Goal: Transaction & Acquisition: Purchase product/service

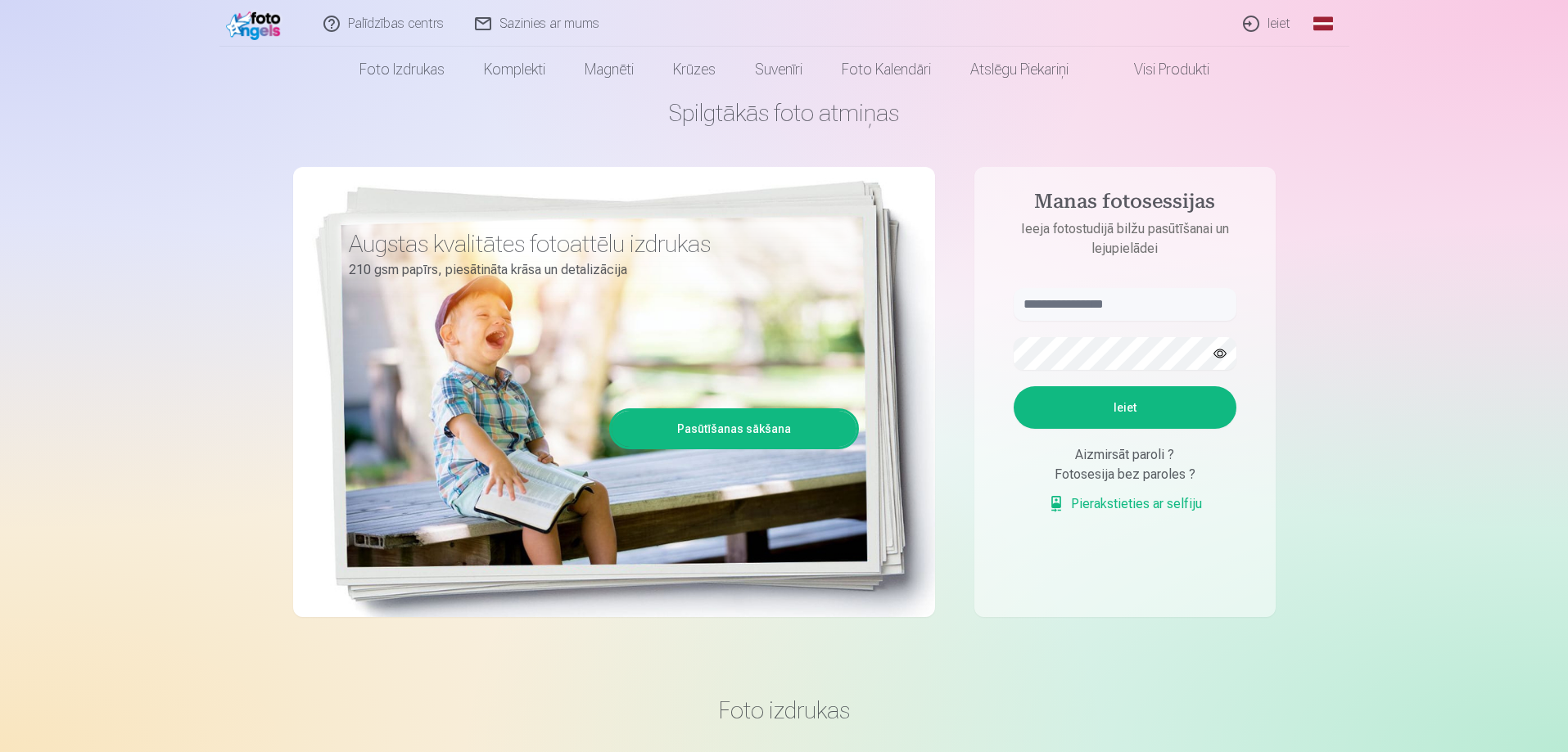
scroll to position [81, 0]
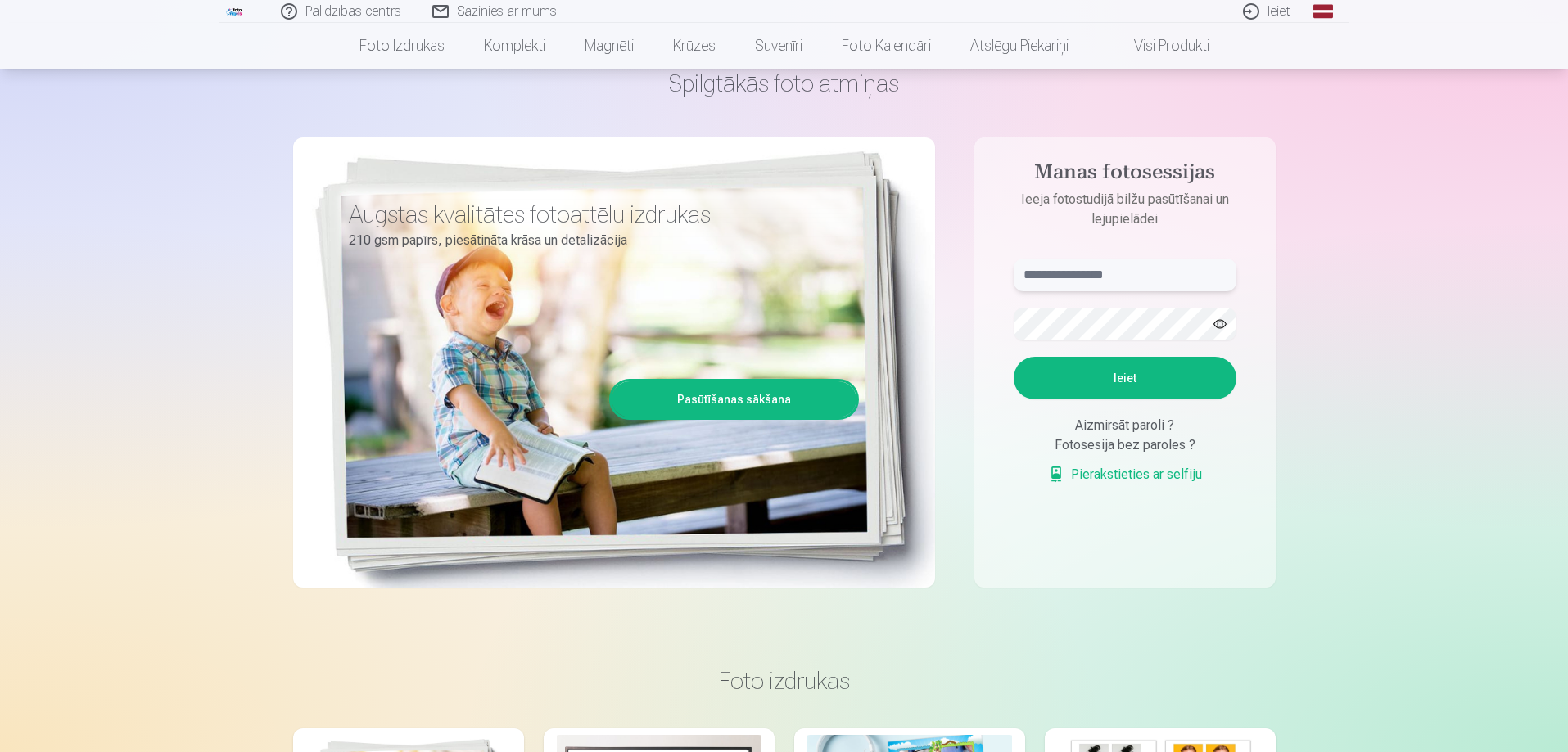
click at [1114, 273] on input "text" at bounding box center [1125, 275] width 222 height 33
type input "**********"
click at [1069, 379] on button "Ieiet" at bounding box center [1125, 378] width 222 height 42
click at [1222, 327] on button "button" at bounding box center [1220, 324] width 31 height 31
click at [1067, 382] on button "Ieiet" at bounding box center [1125, 378] width 222 height 42
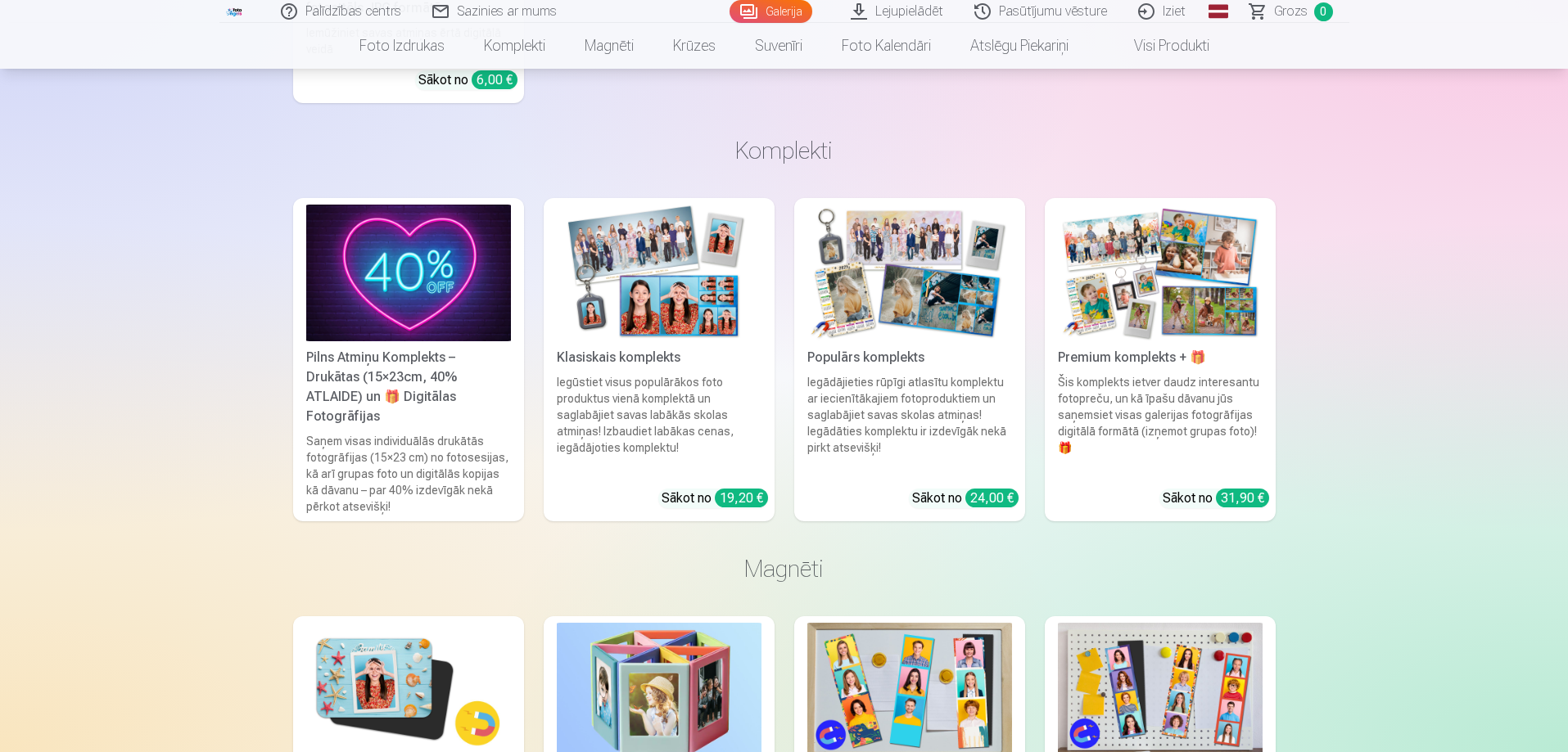
scroll to position [2537, 0]
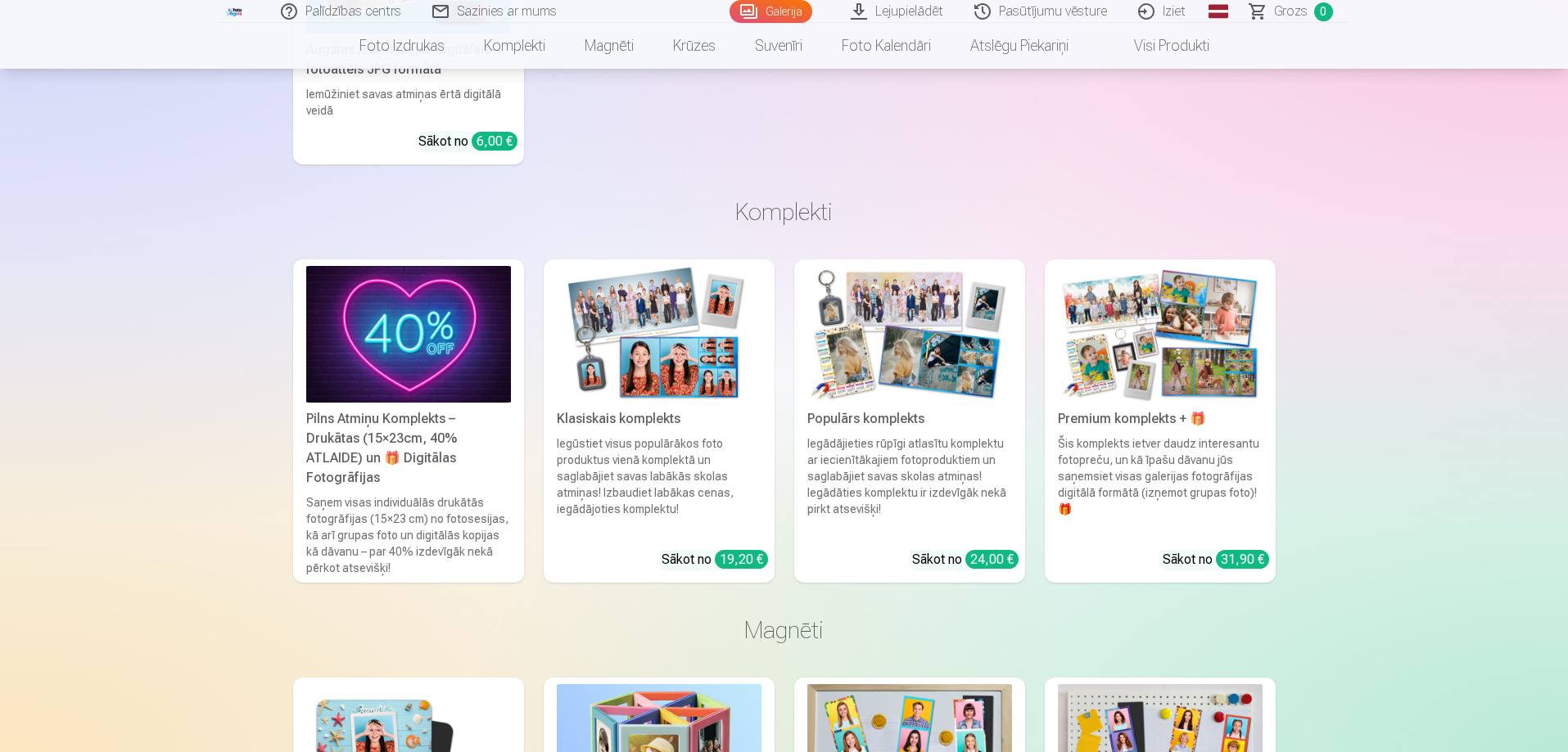
click at [728, 340] on img at bounding box center [659, 334] width 205 height 137
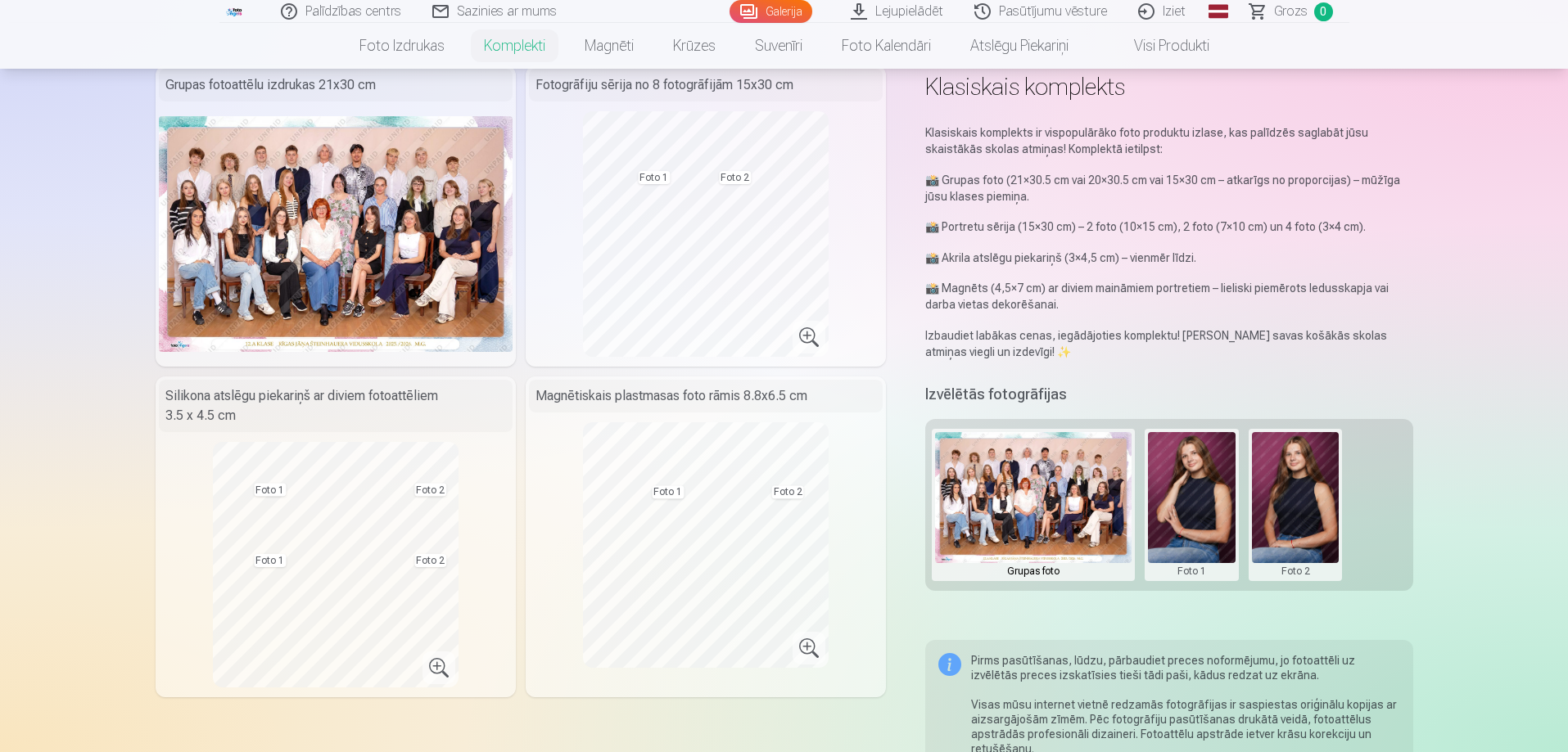
scroll to position [81, 0]
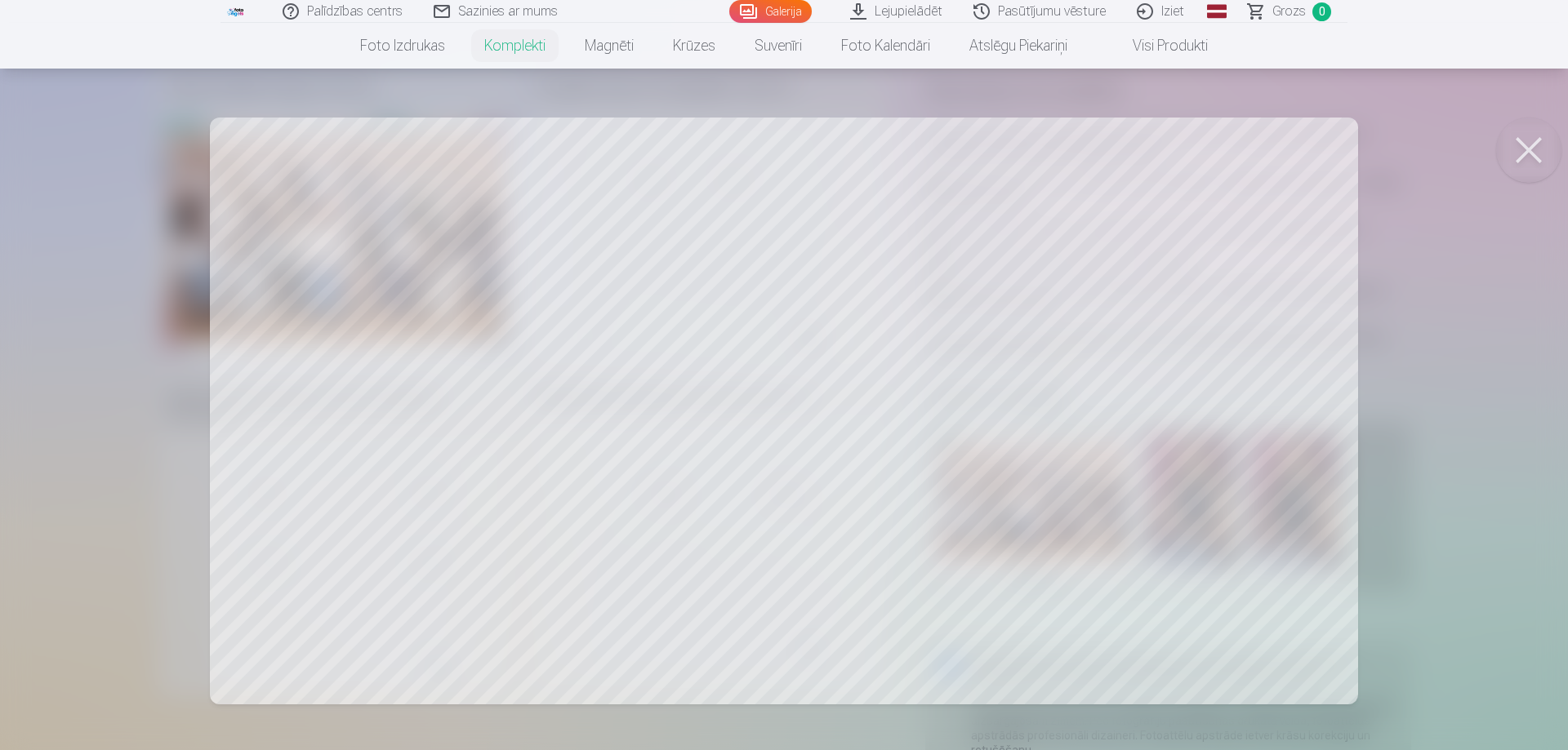
click at [727, 371] on div at bounding box center [784, 375] width 1568 height 750
drag, startPoint x: 727, startPoint y: 368, endPoint x: 687, endPoint y: 338, distance: 50.0
click at [687, 338] on div at bounding box center [784, 375] width 1568 height 750
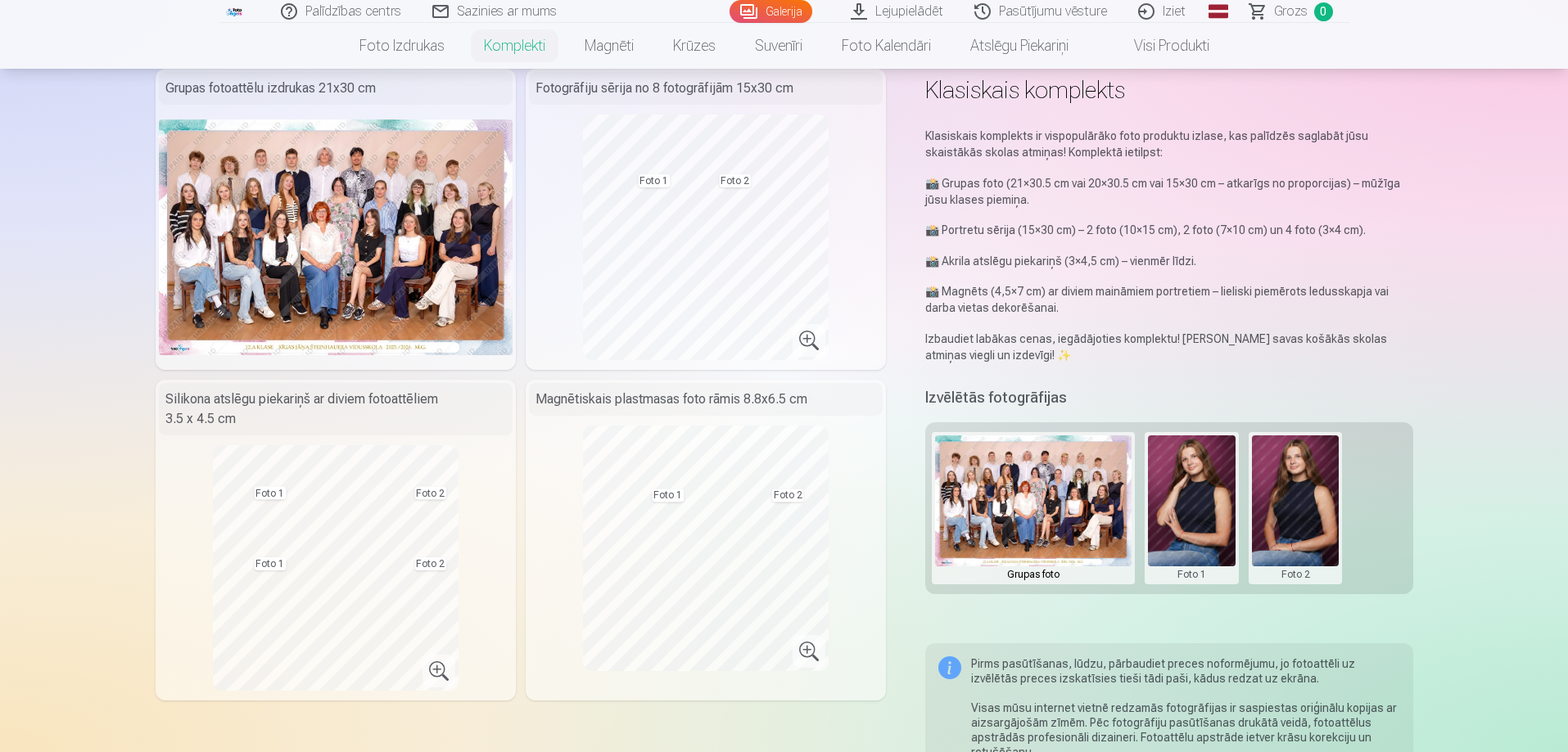
click at [1301, 479] on button at bounding box center [1295, 508] width 87 height 146
click at [1253, 506] on button "Nomainiet foto" at bounding box center [1295, 508] width 133 height 46
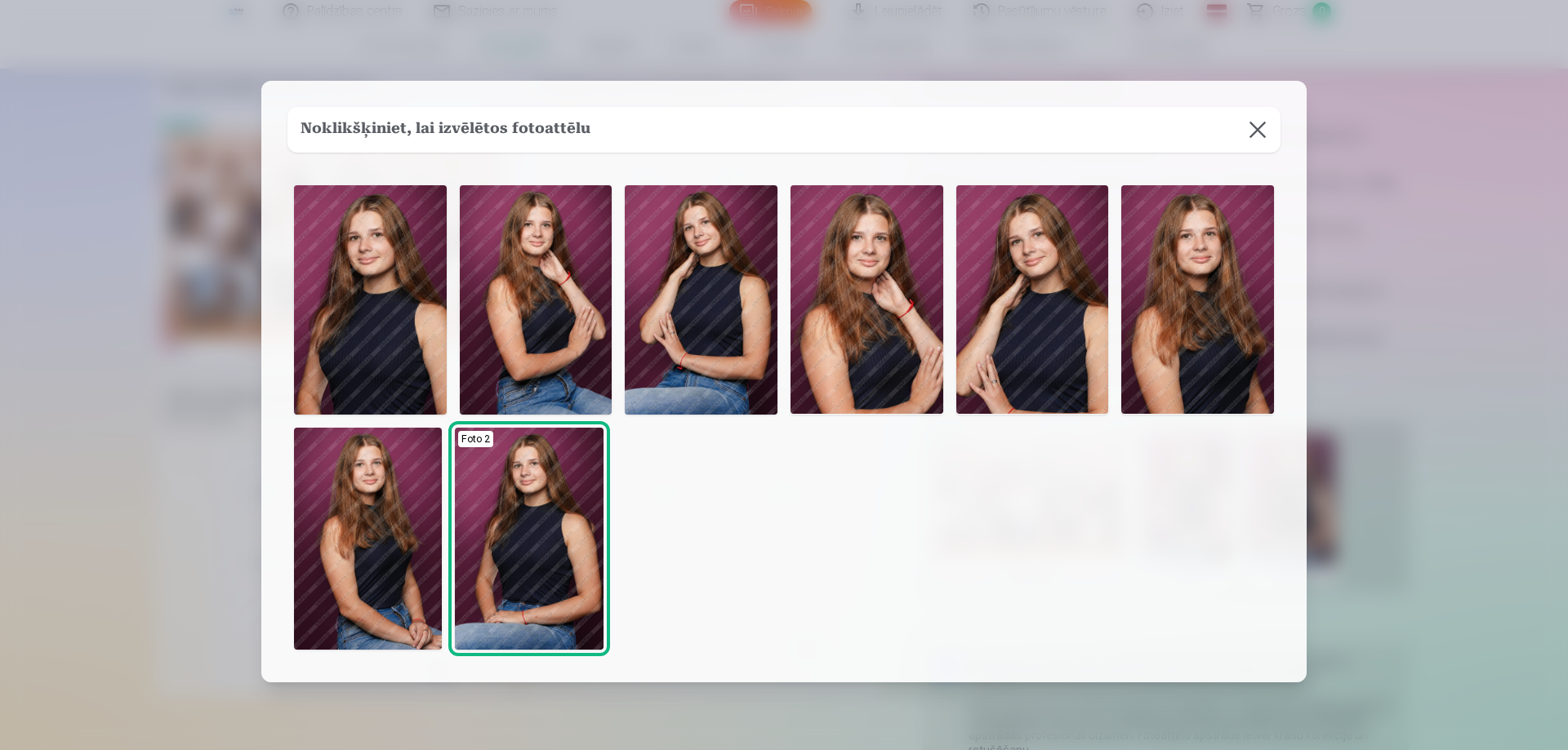
click at [549, 333] on img at bounding box center [536, 300] width 152 height 229
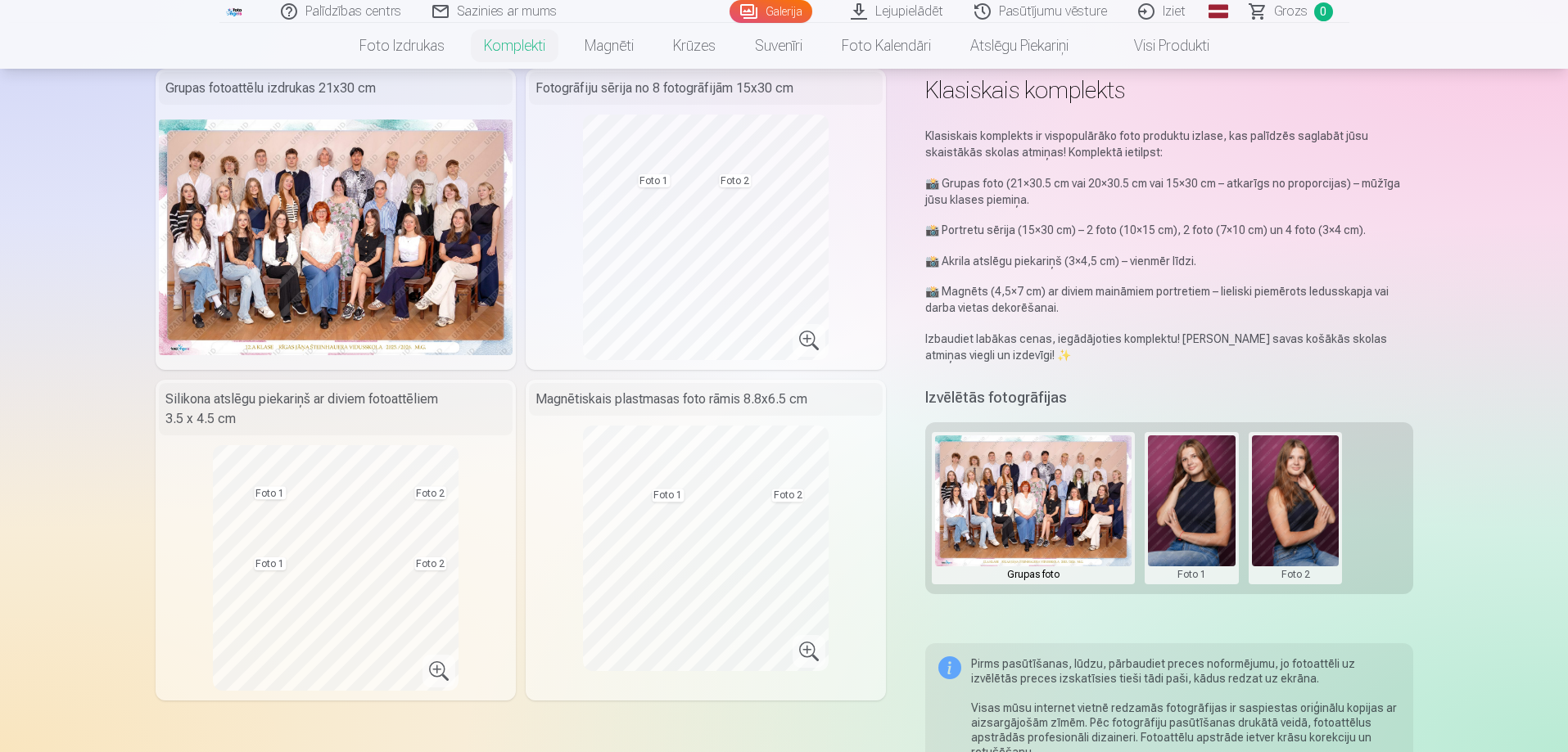
click at [1205, 508] on button at bounding box center [1191, 508] width 87 height 146
click at [1205, 508] on button "Nomainiet foto" at bounding box center [1190, 508] width 133 height 46
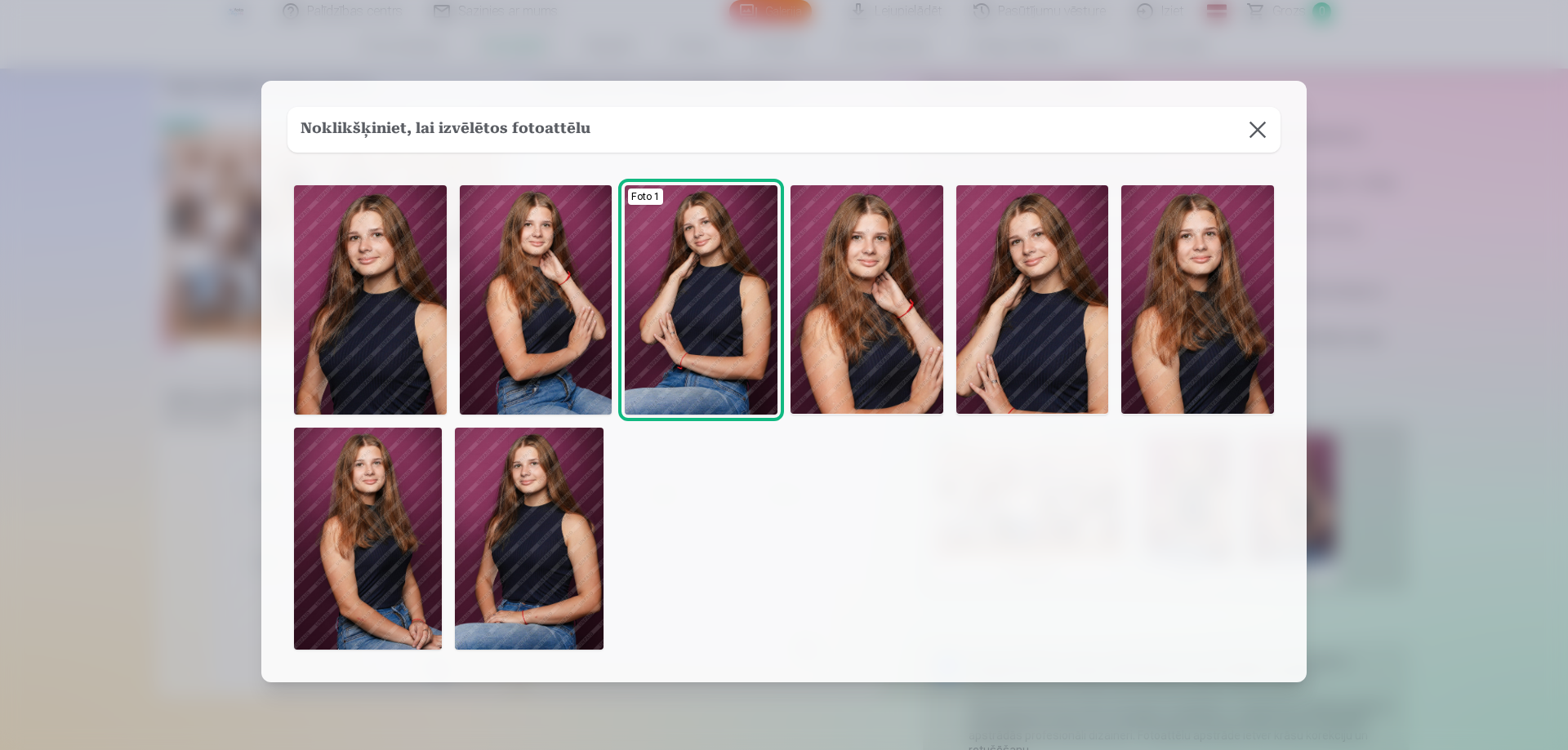
click at [1002, 306] on img at bounding box center [1032, 300] width 152 height 229
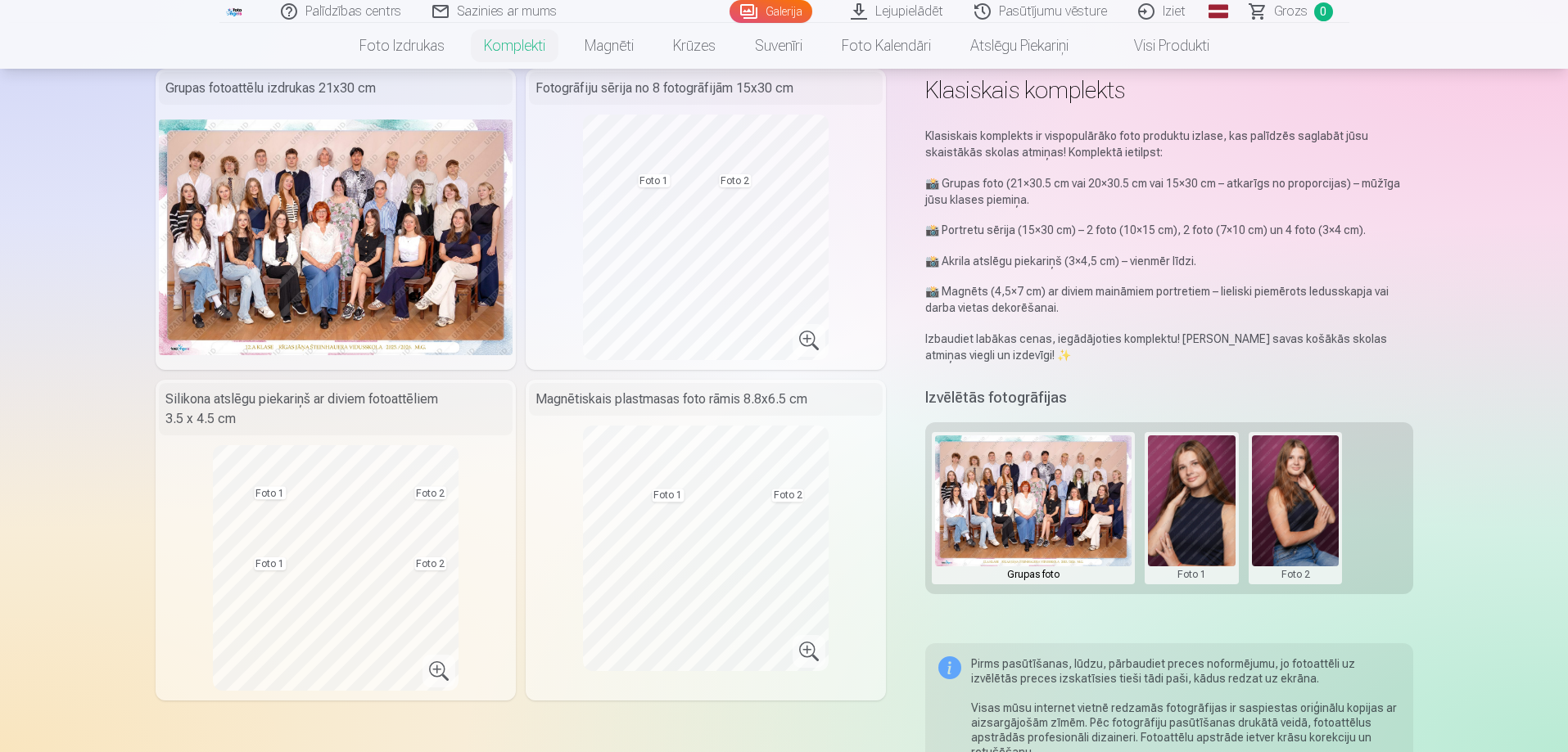
click at [1288, 492] on button at bounding box center [1295, 508] width 87 height 146
click at [1282, 501] on button "Nomainiet foto" at bounding box center [1295, 508] width 133 height 46
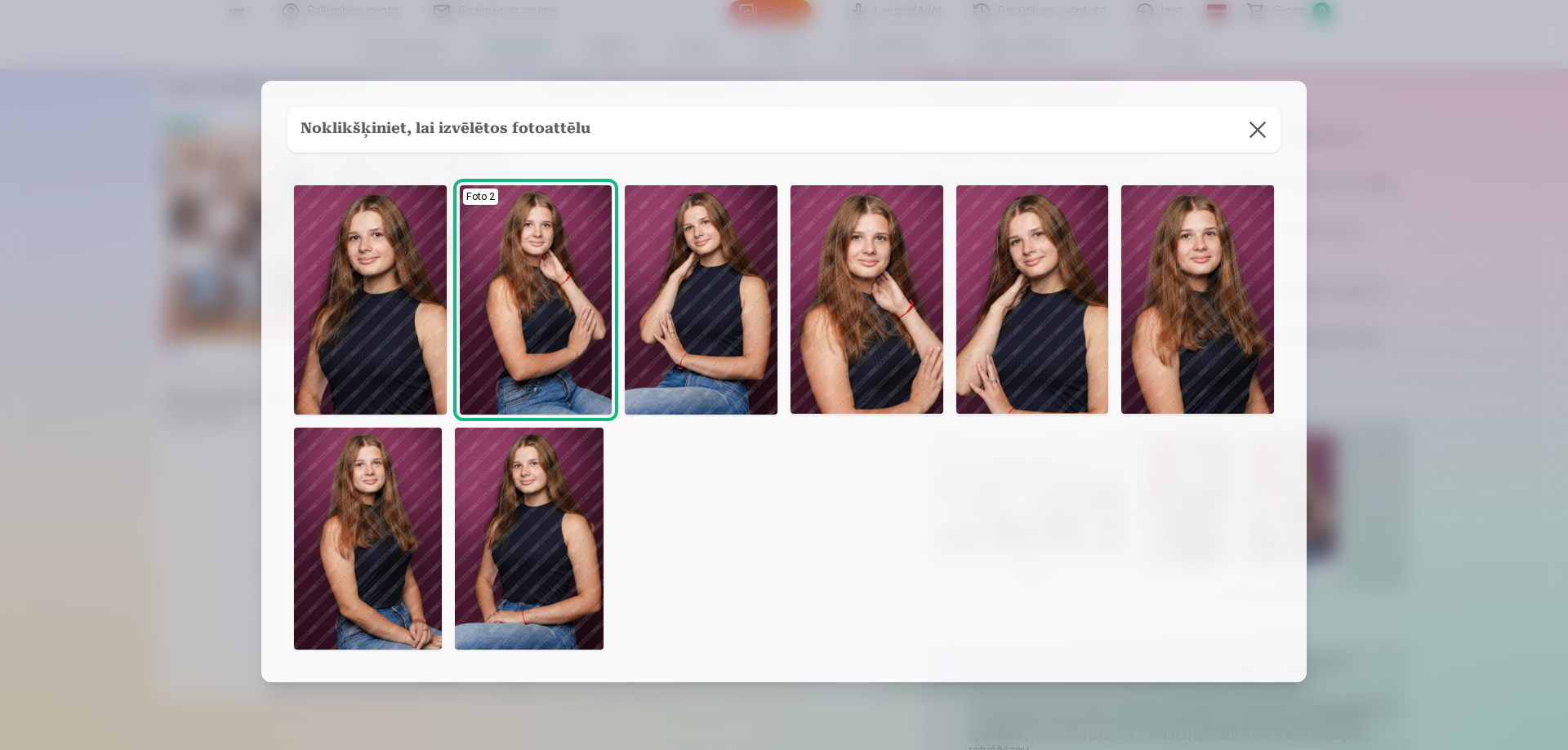
click at [687, 348] on img at bounding box center [701, 300] width 152 height 229
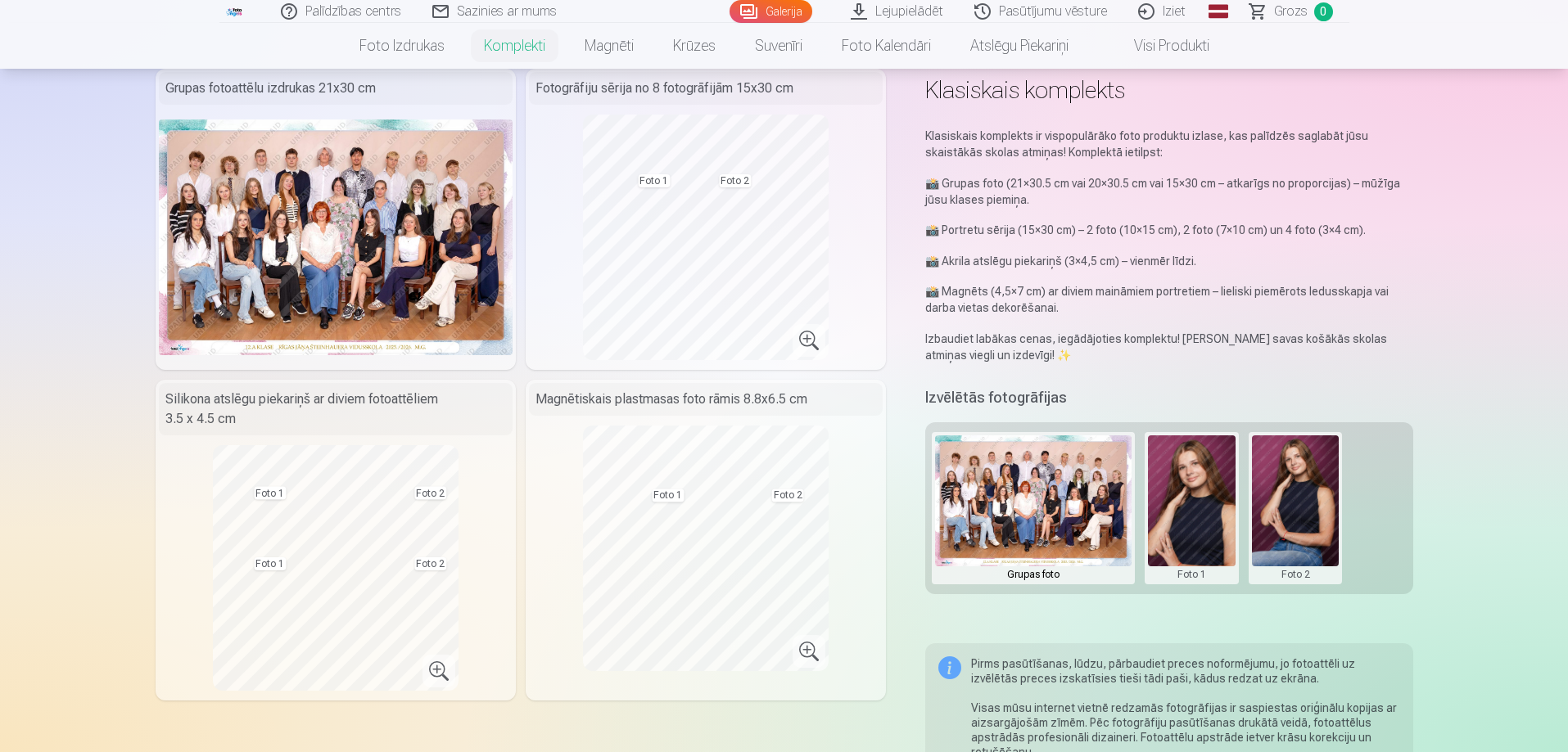
click at [1206, 502] on button at bounding box center [1191, 508] width 87 height 146
click at [1171, 504] on button "Nomainiet foto" at bounding box center [1190, 508] width 133 height 46
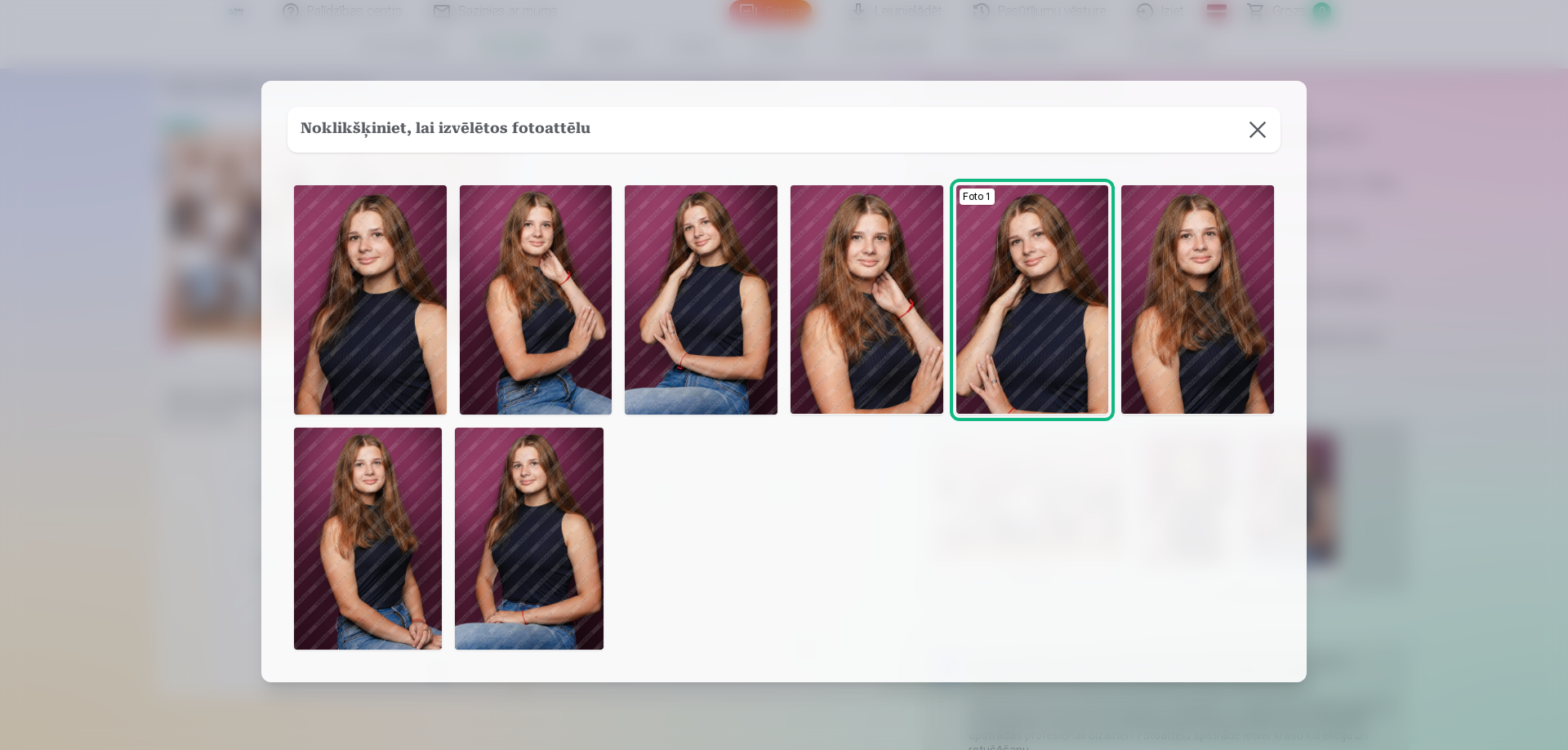
click at [1259, 137] on button at bounding box center [1257, 130] width 46 height 46
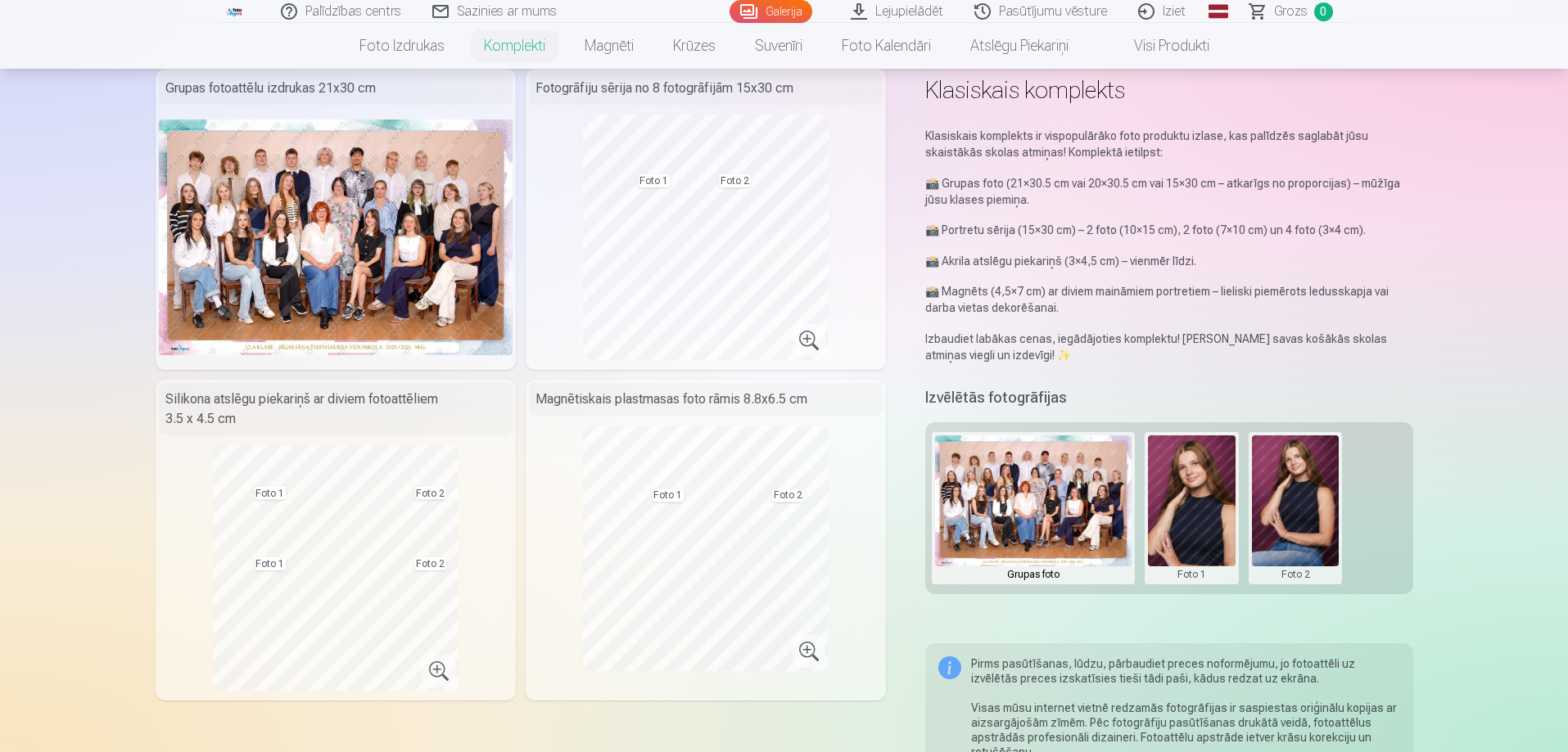
click at [1293, 473] on button at bounding box center [1295, 508] width 87 height 146
click at [1294, 501] on button "Nomainiet foto" at bounding box center [1295, 508] width 133 height 46
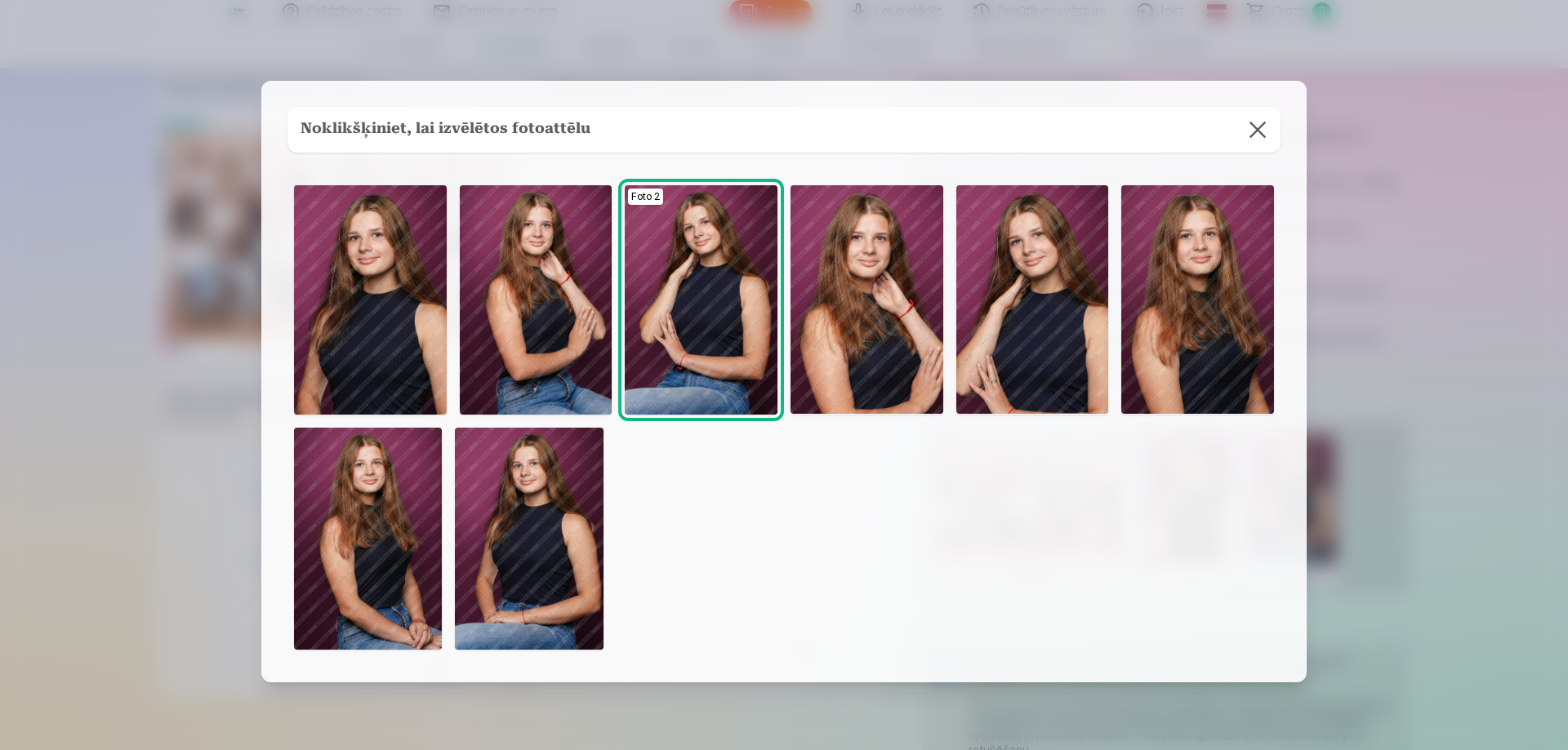
click at [1252, 133] on button at bounding box center [1257, 130] width 46 height 46
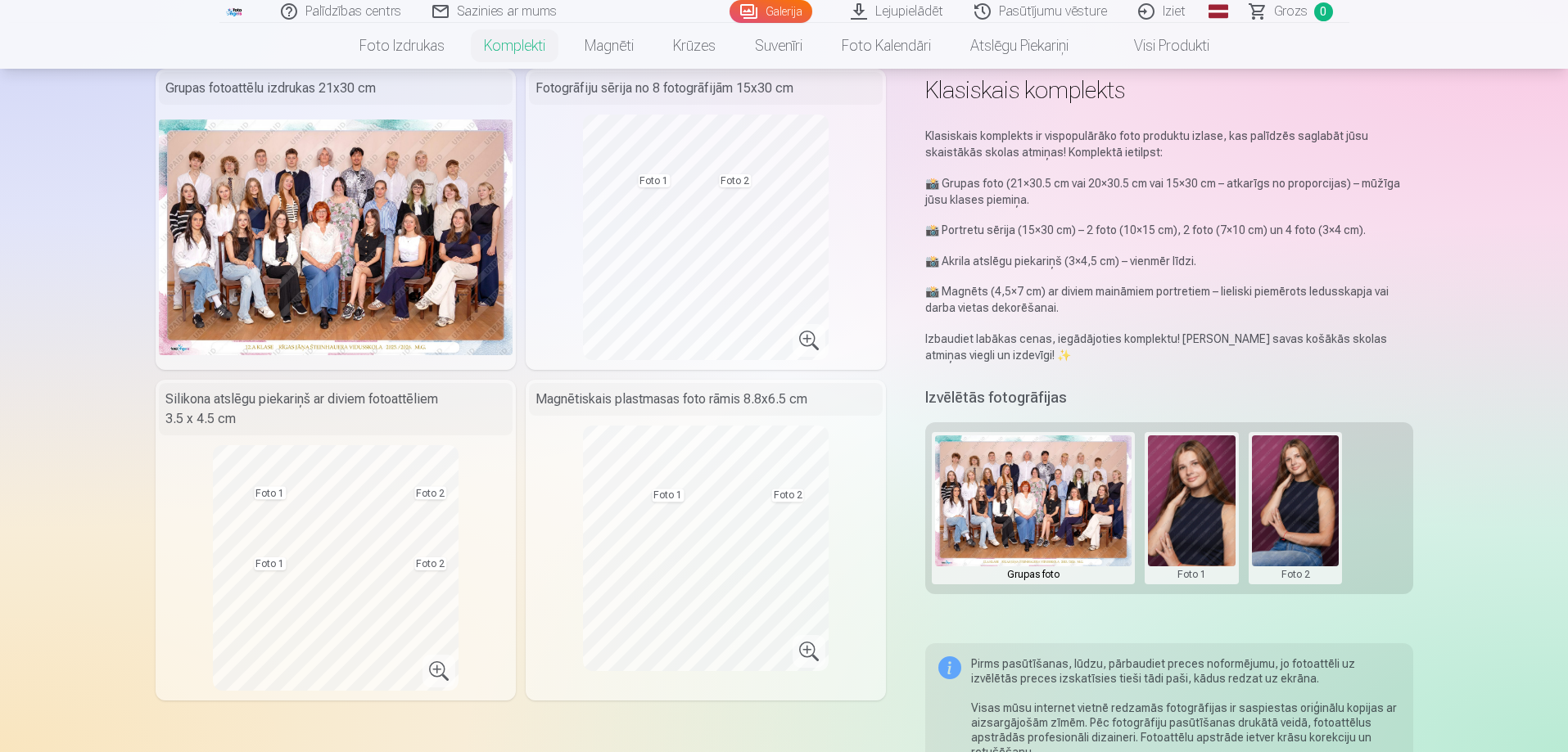
click at [1291, 518] on button at bounding box center [1295, 508] width 87 height 146
click at [1347, 555] on div at bounding box center [784, 376] width 1568 height 752
click at [1211, 526] on button at bounding box center [1191, 508] width 87 height 146
click at [1208, 508] on button "Nomainiet foto" at bounding box center [1190, 508] width 133 height 46
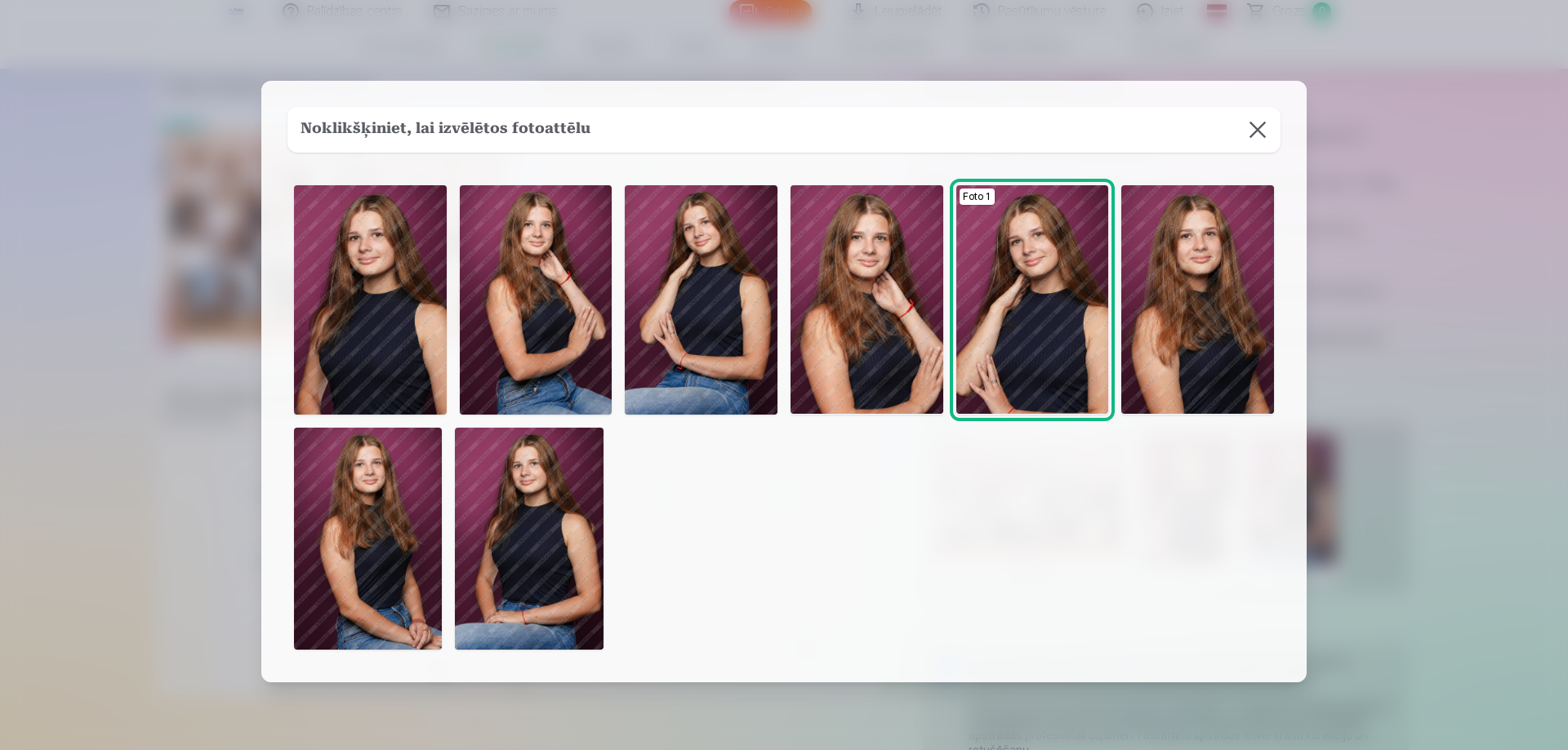
click at [363, 564] on img at bounding box center [367, 538] width 148 height 222
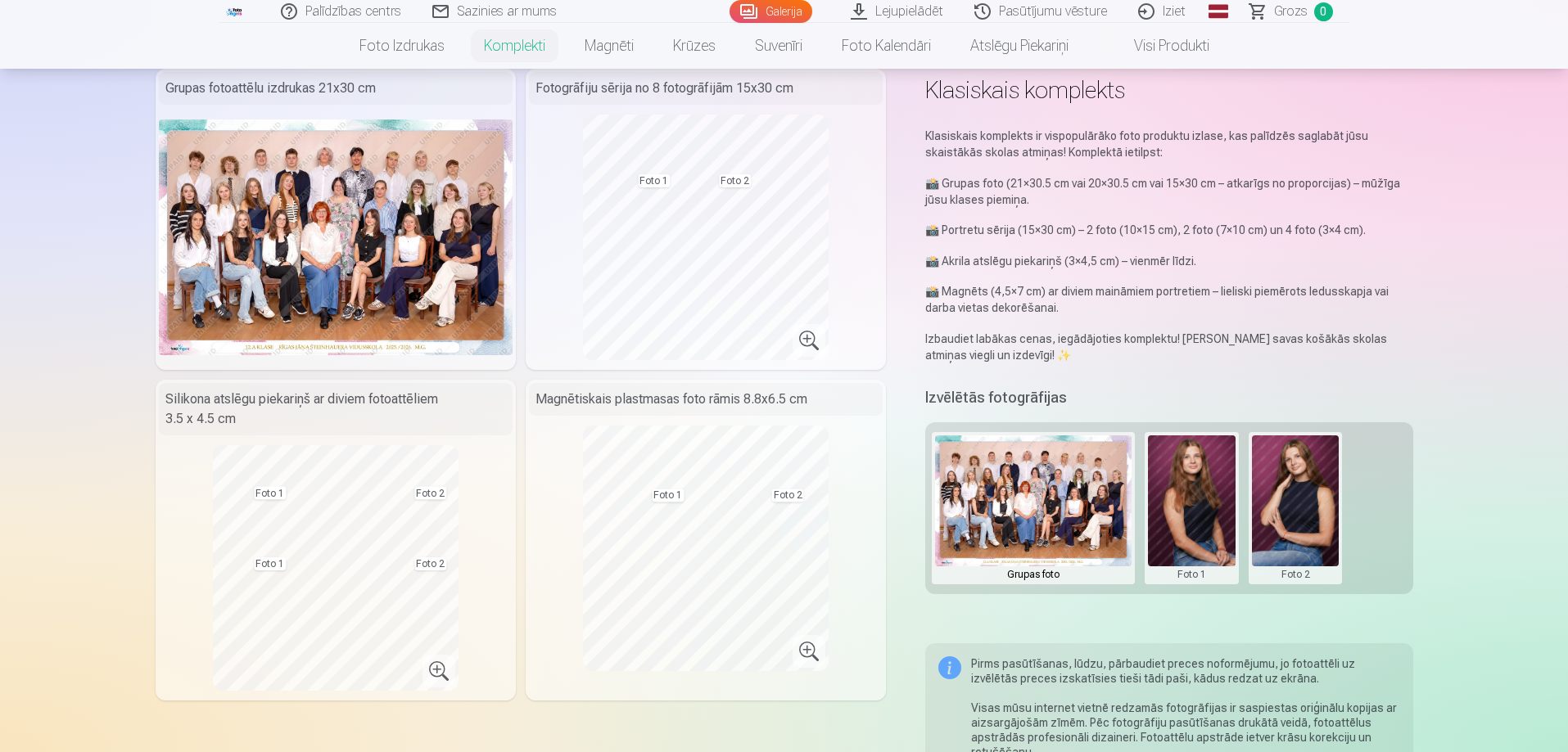
click at [1284, 493] on button at bounding box center [1295, 508] width 87 height 146
click at [1285, 508] on button "Nomainiet foto" at bounding box center [1295, 508] width 133 height 46
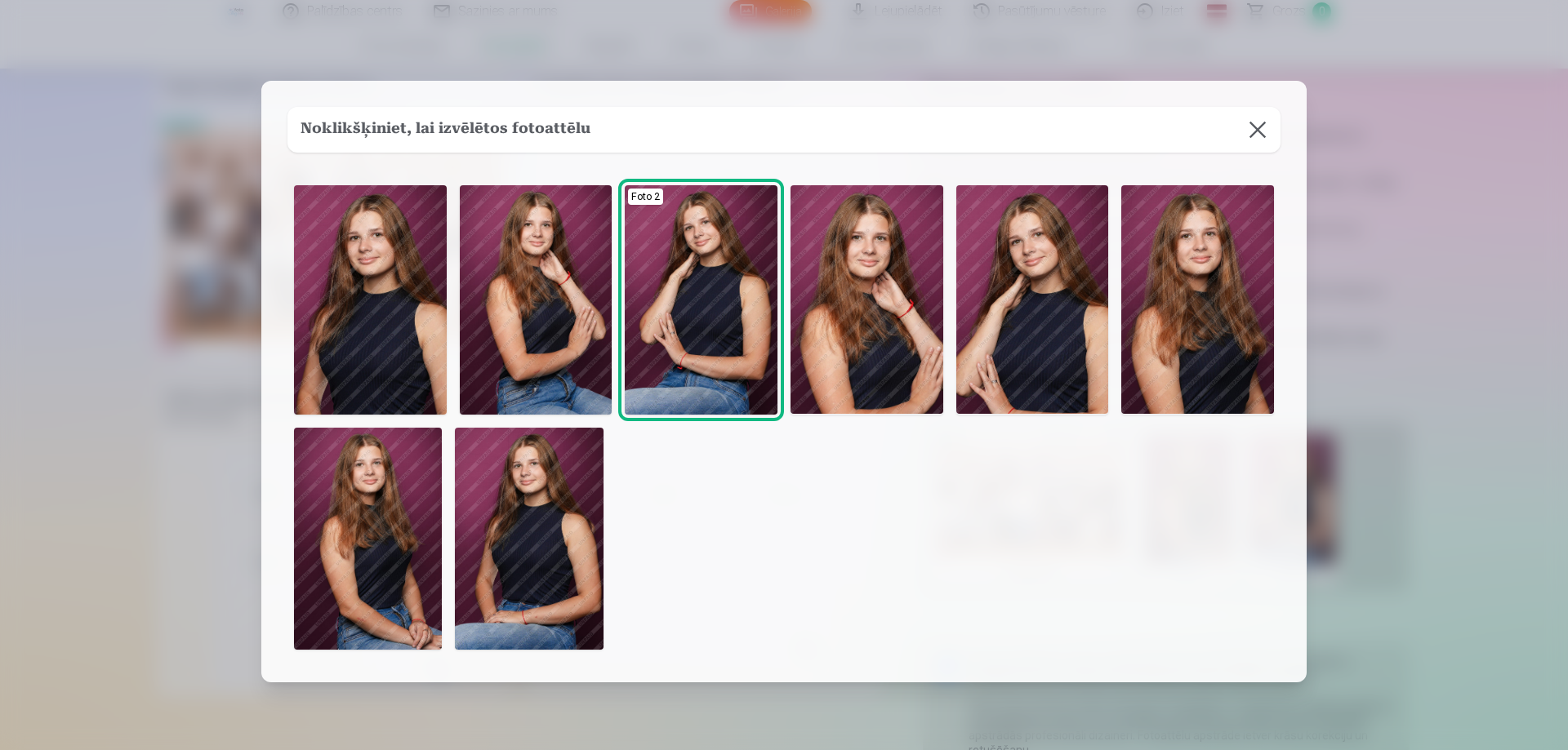
click at [1039, 270] on img at bounding box center [1032, 300] width 152 height 229
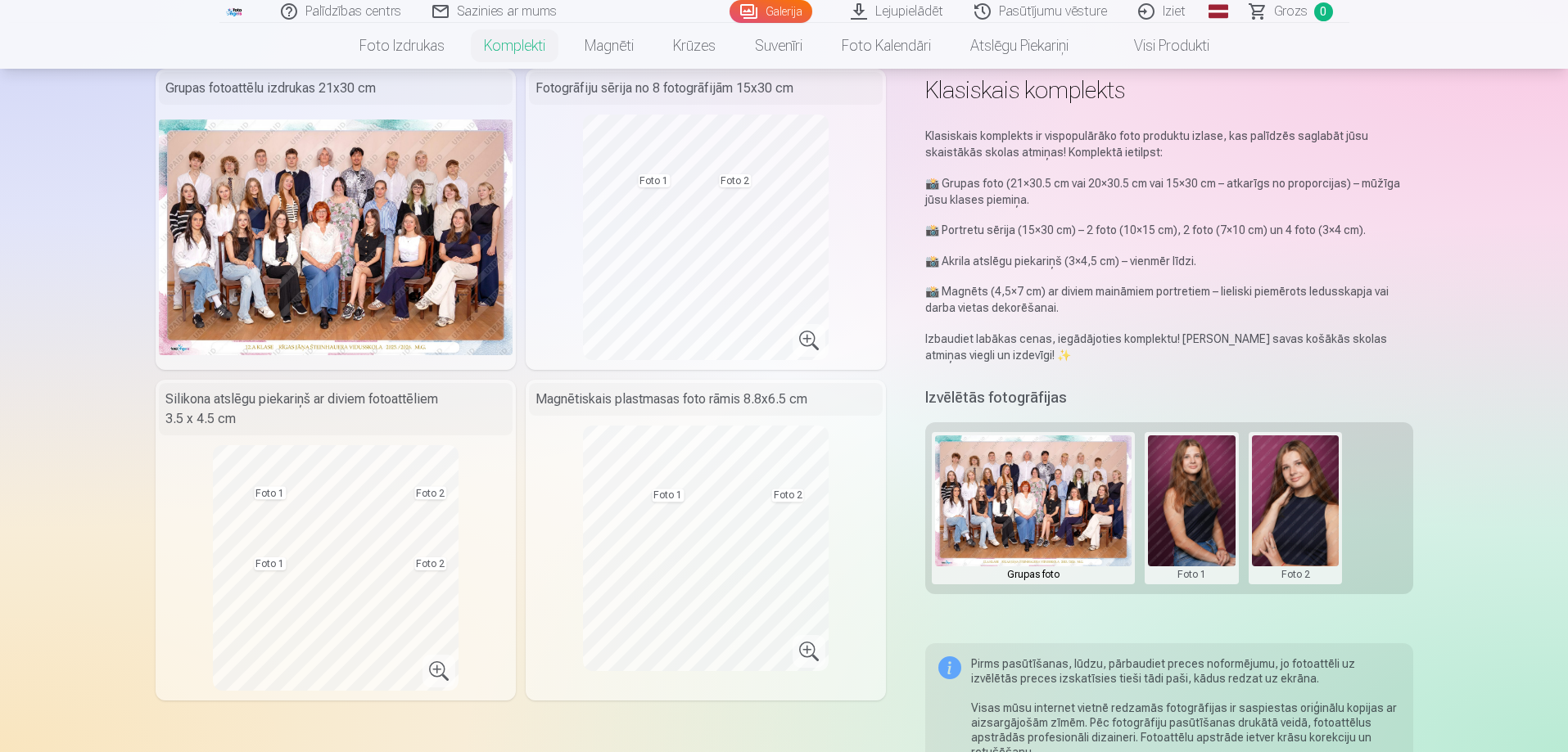
click at [1322, 503] on button at bounding box center [1295, 508] width 87 height 146
click at [1322, 503] on button "Nomainiet foto" at bounding box center [1295, 508] width 133 height 46
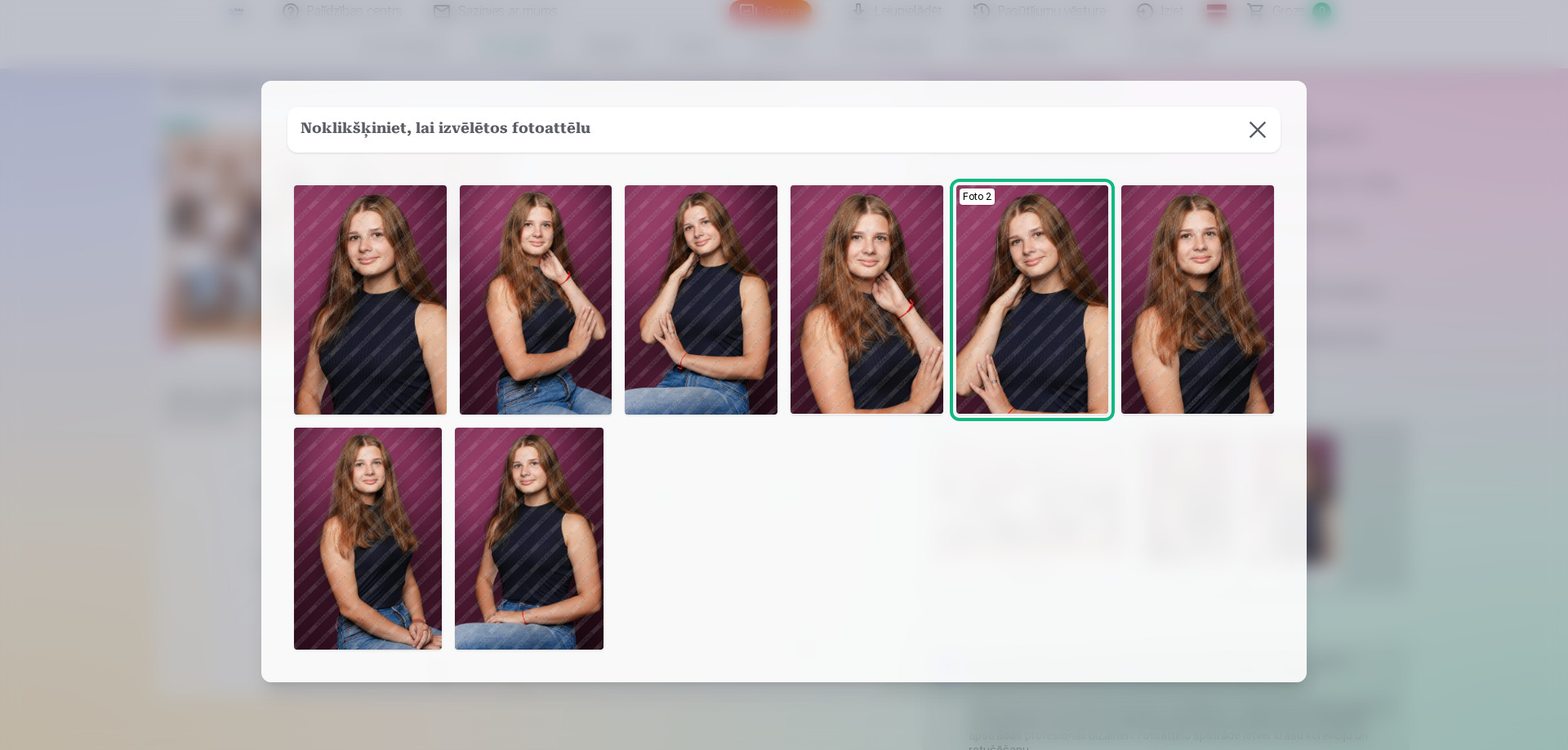
click at [711, 328] on img at bounding box center [701, 300] width 152 height 229
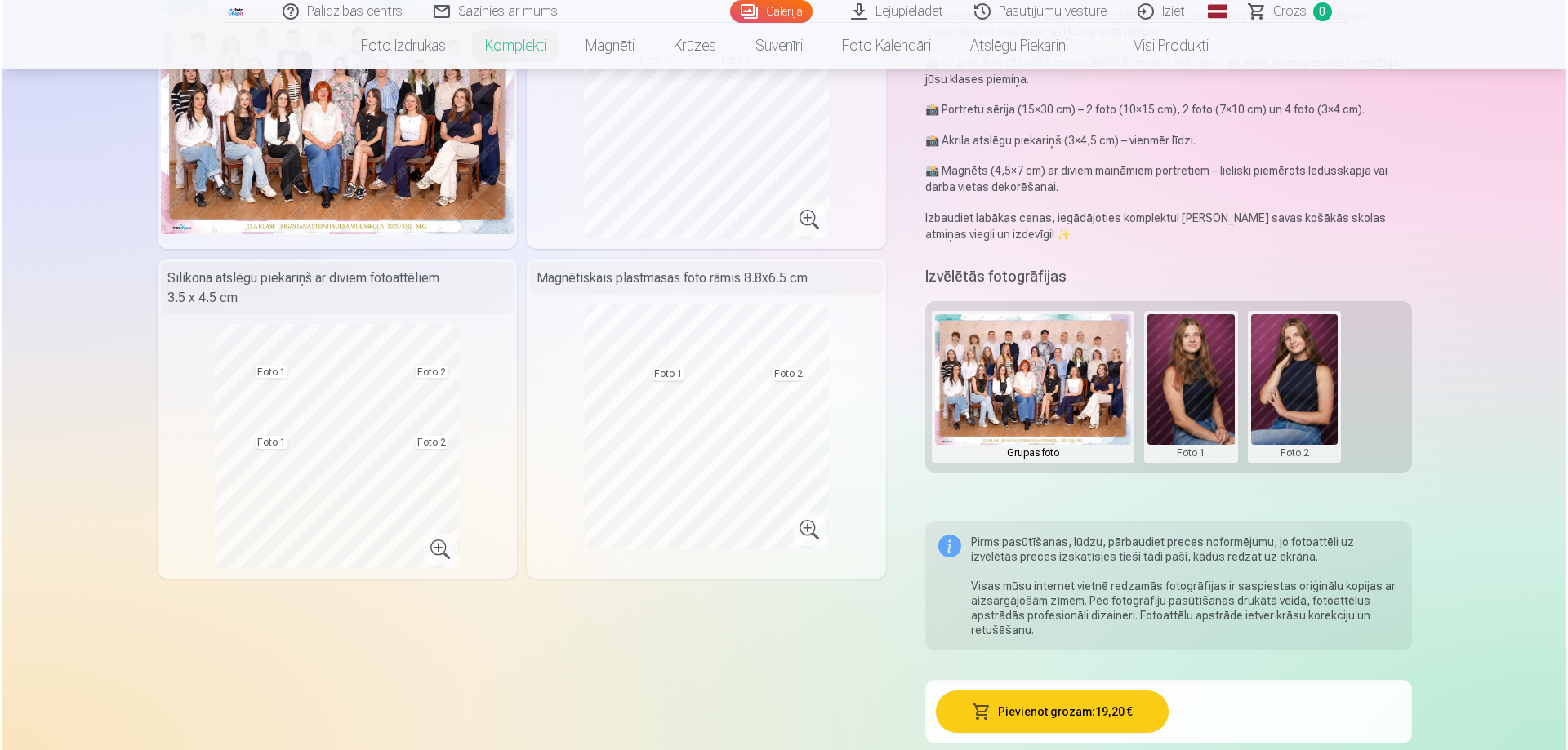
scroll to position [327, 0]
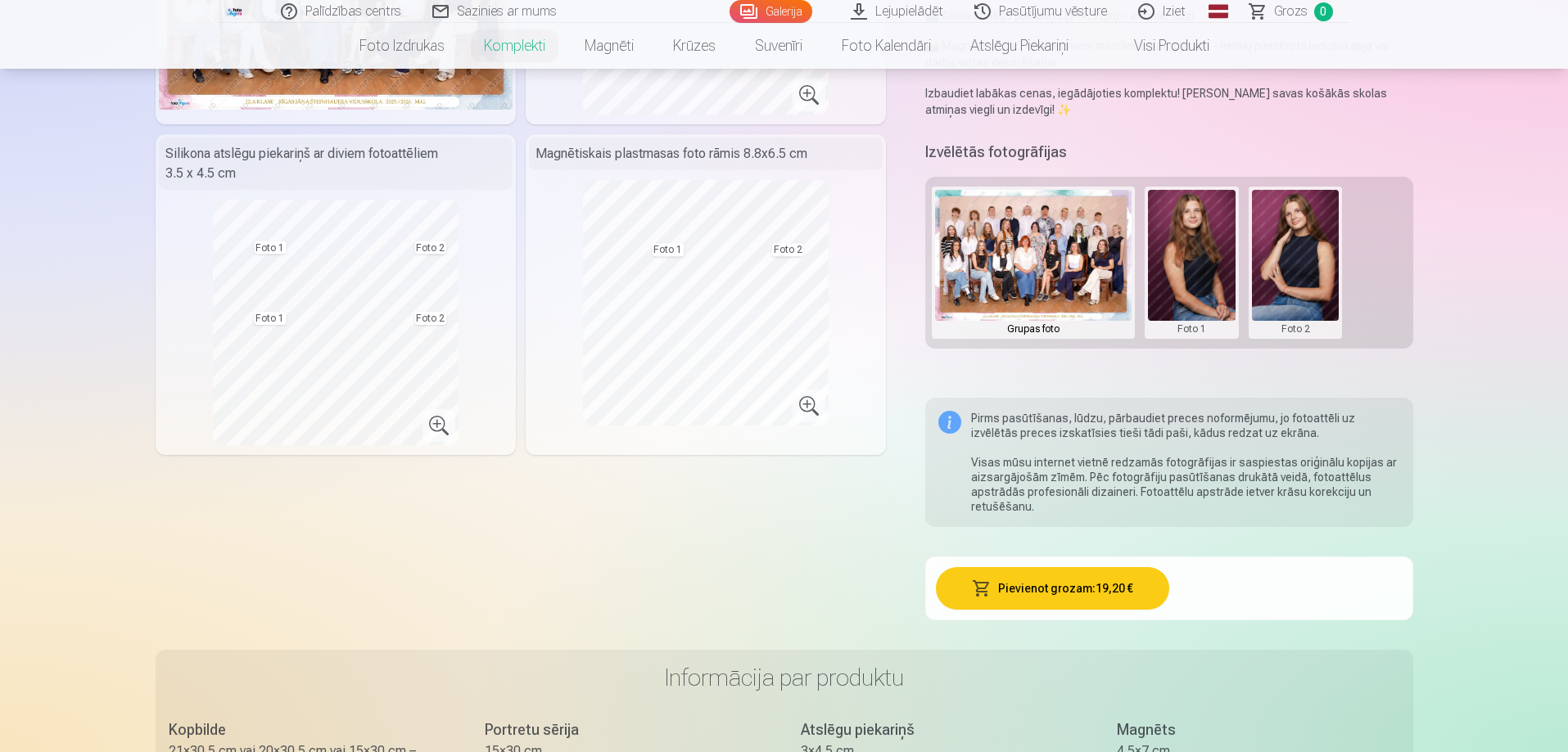
click at [1058, 586] on button "Pievienot grozam : 19,20 €" at bounding box center [1052, 588] width 233 height 42
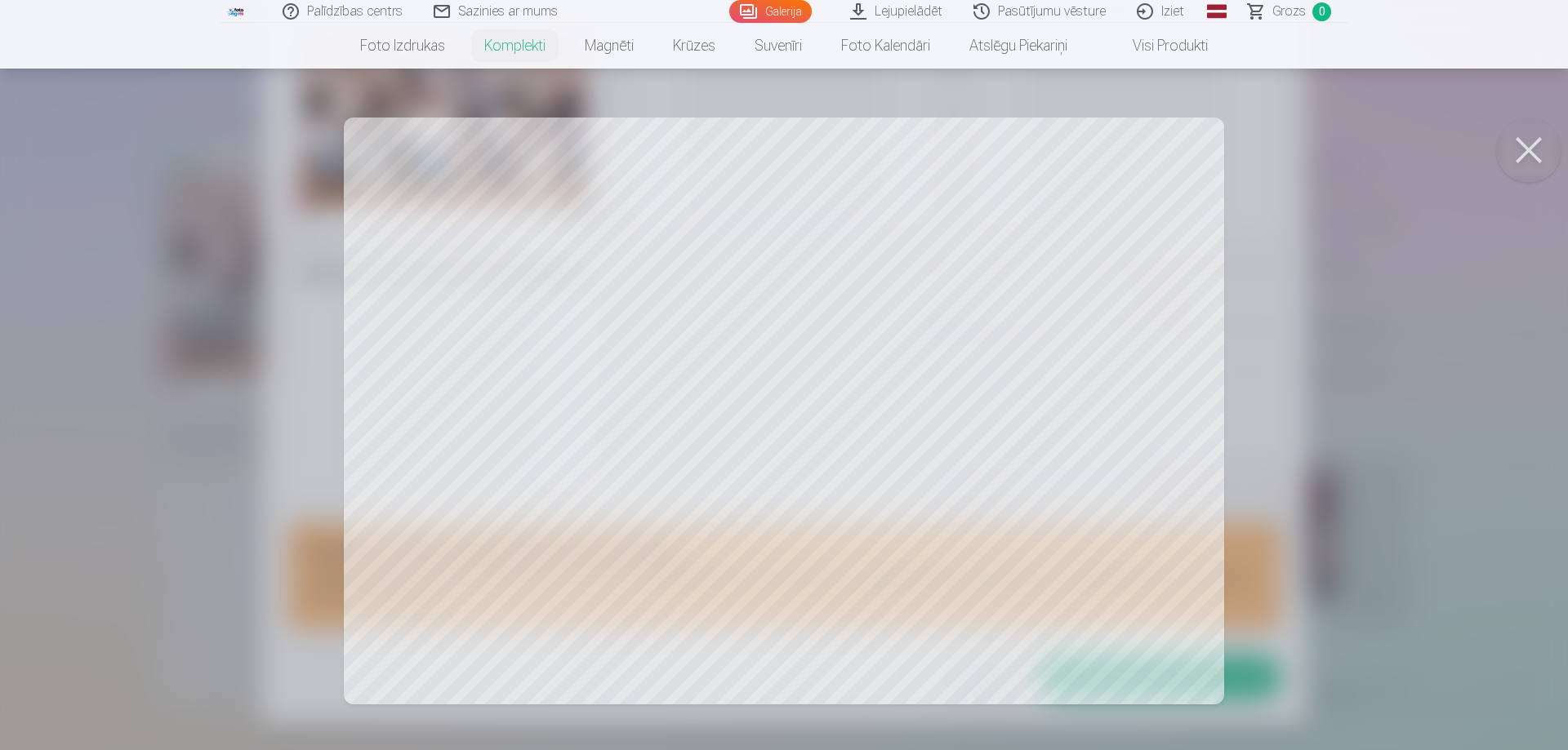
scroll to position [46, 0]
click at [1528, 146] on button at bounding box center [1528, 150] width 65 height 65
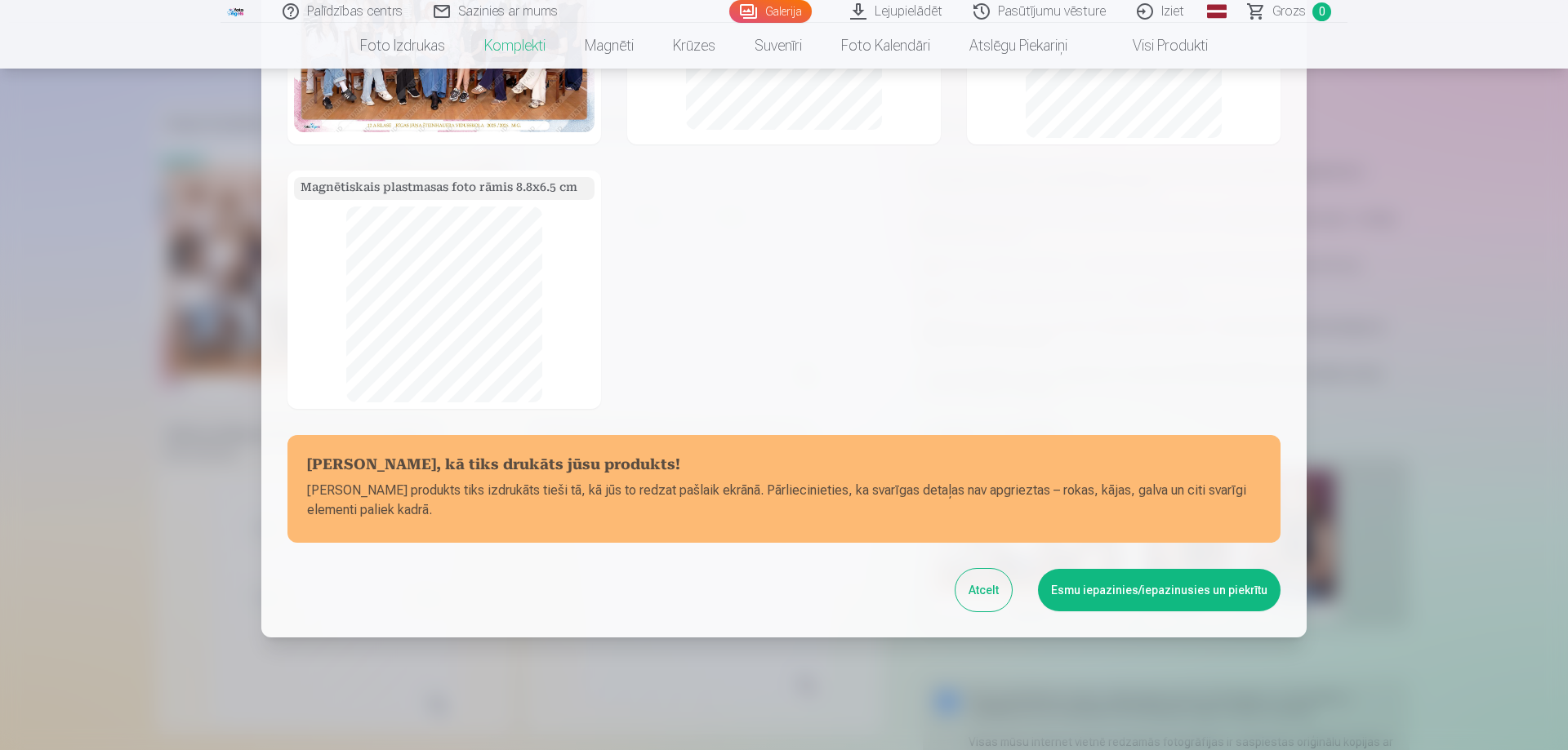
scroll to position [187, 0]
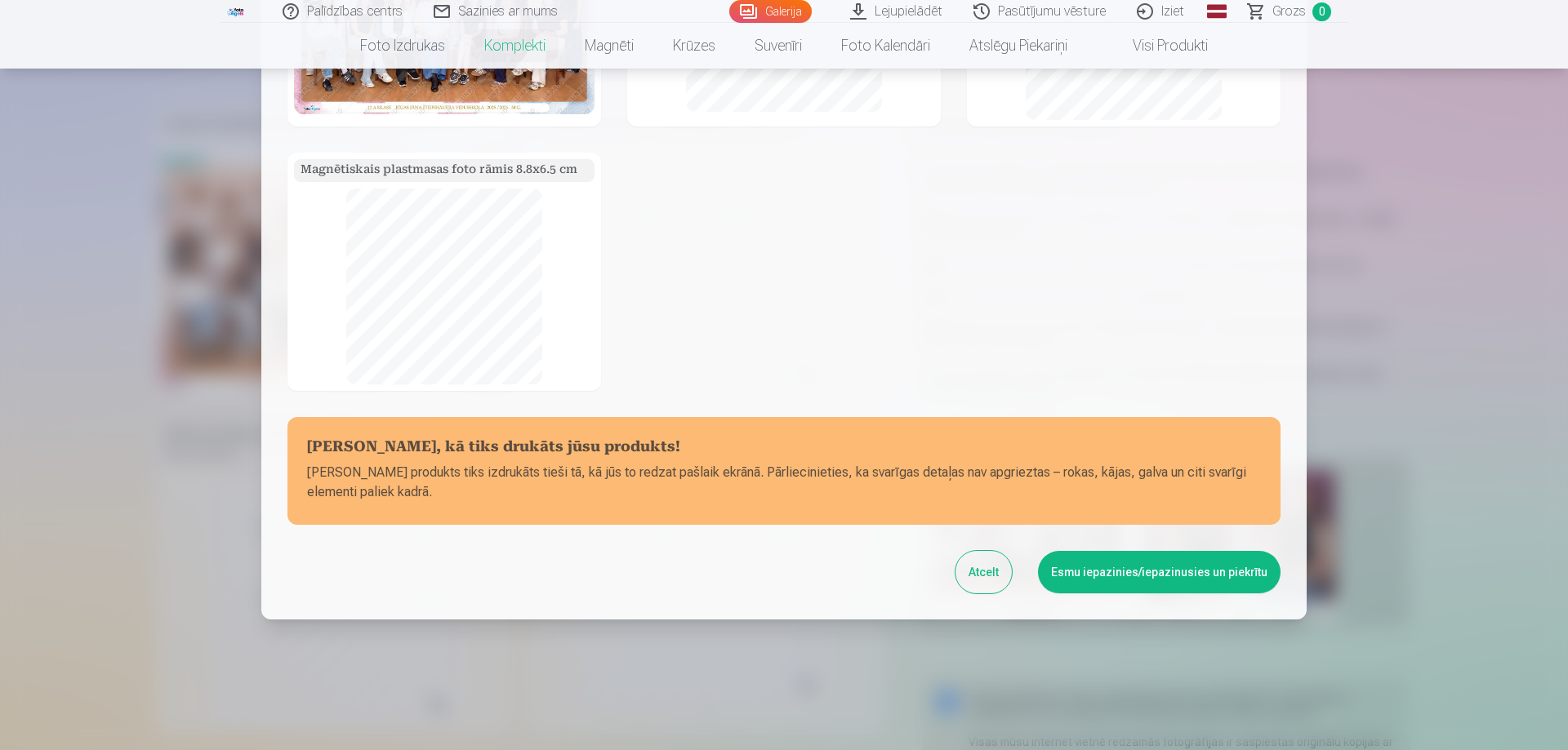
click at [1209, 565] on button "Esmu iepazinies/iepazinusies un piekrītu" at bounding box center [1159, 572] width 242 height 42
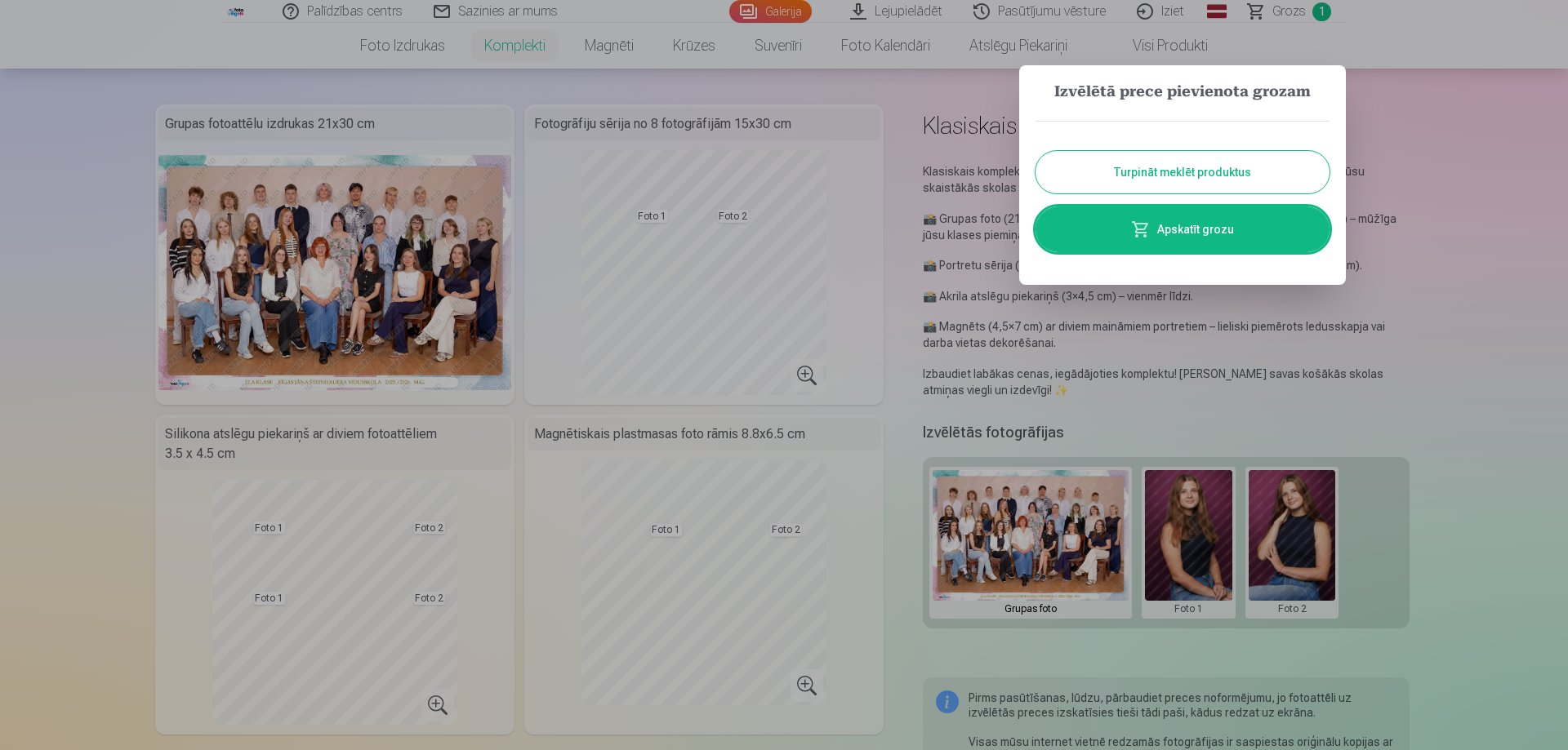
click at [1210, 227] on link "Apskatīt grozu" at bounding box center [1182, 229] width 294 height 46
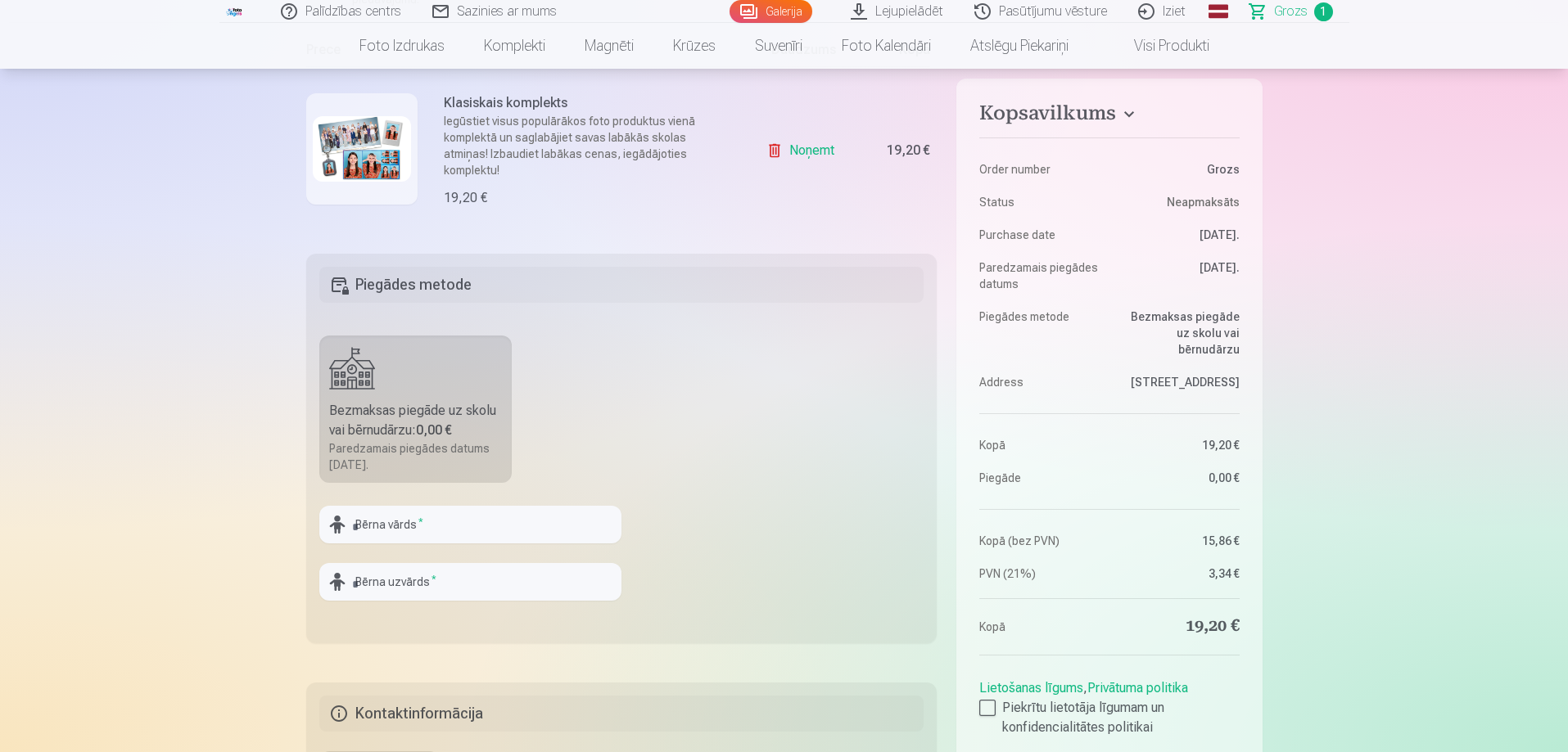
scroll to position [328, 0]
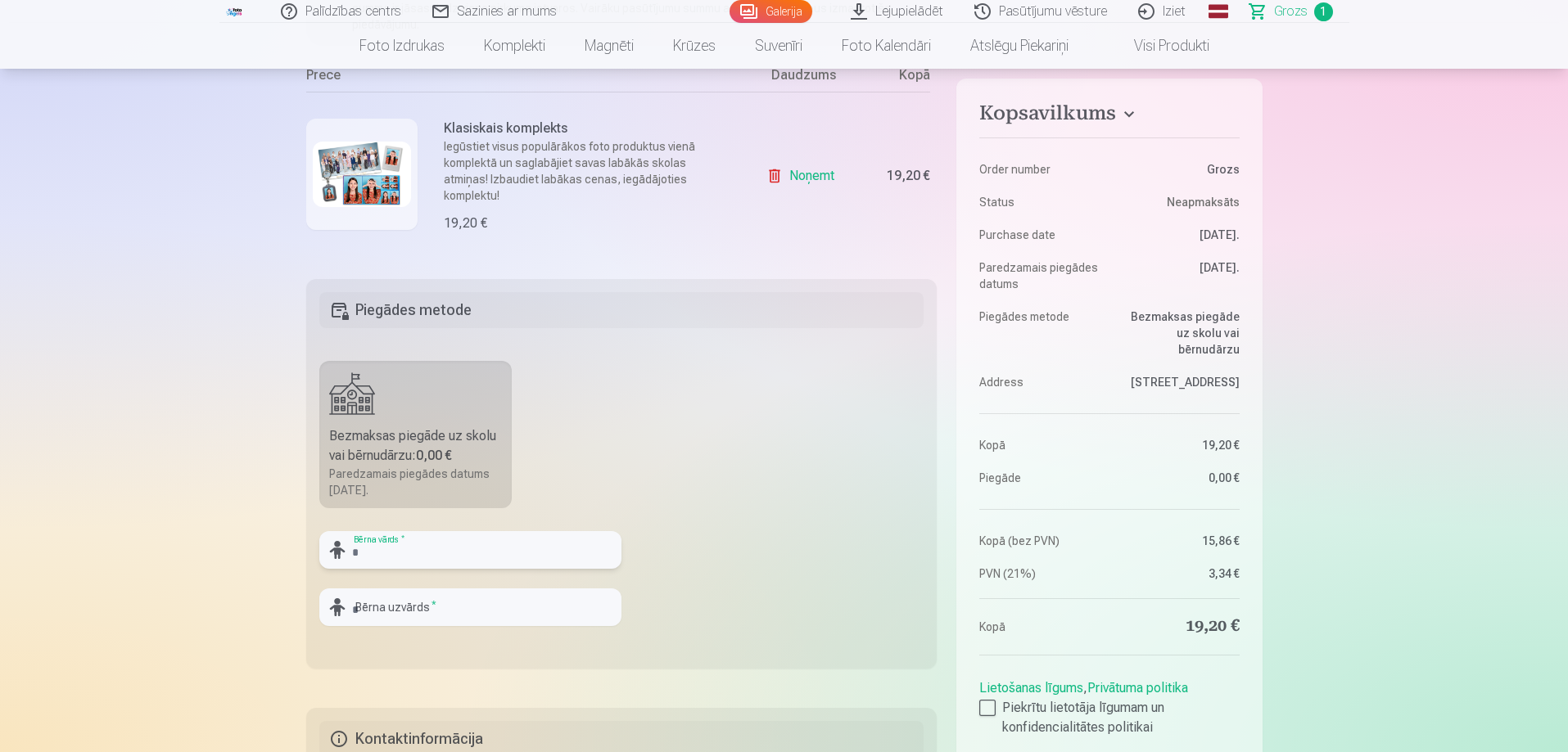
click at [387, 558] on input "text" at bounding box center [470, 550] width 302 height 37
click at [372, 550] on input "**********" at bounding box center [470, 550] width 302 height 37
click at [430, 553] on input "**********" at bounding box center [470, 550] width 302 height 37
click at [462, 548] on input "**********" at bounding box center [470, 550] width 302 height 37
type input "**********"
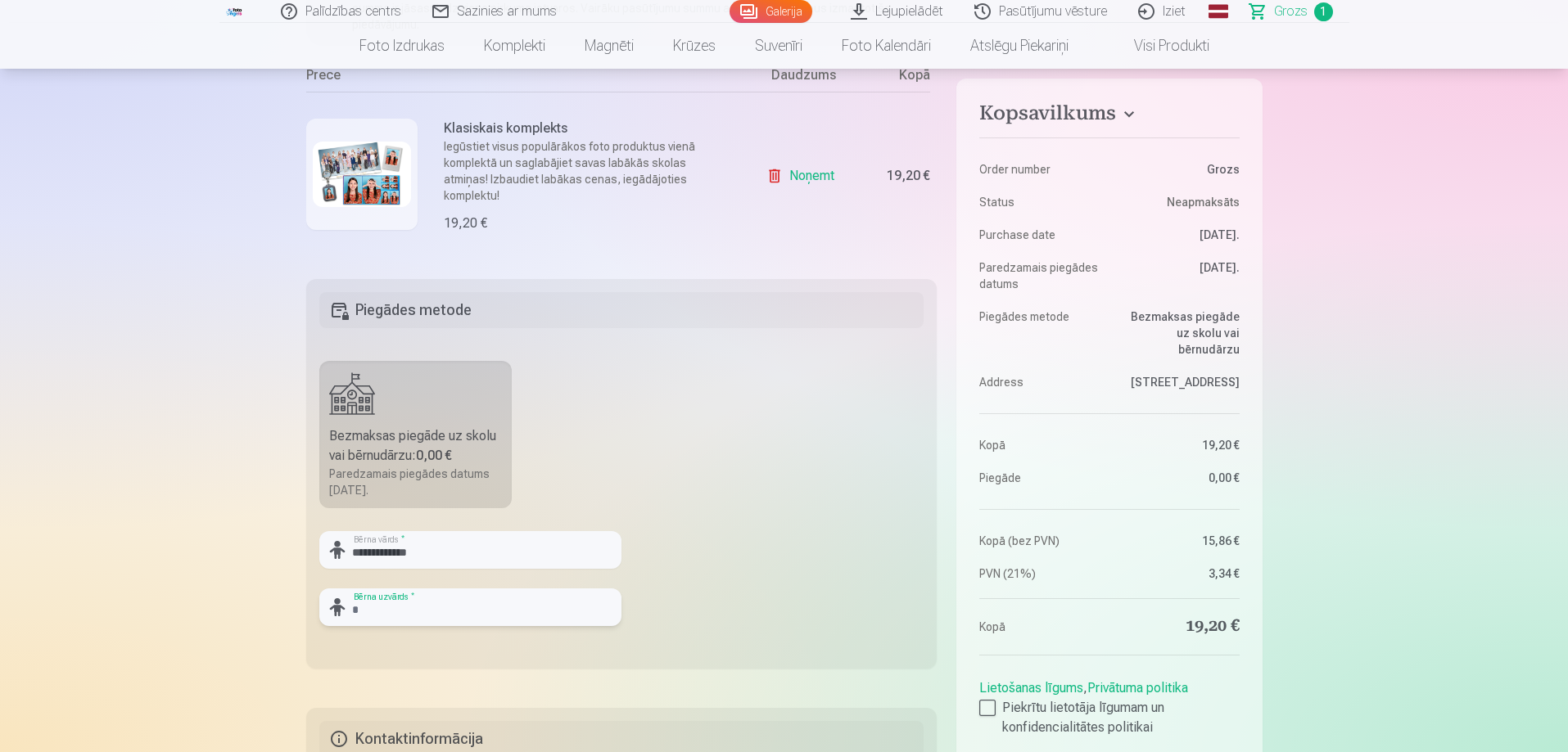
click at [481, 603] on input "text" at bounding box center [470, 607] width 302 height 37
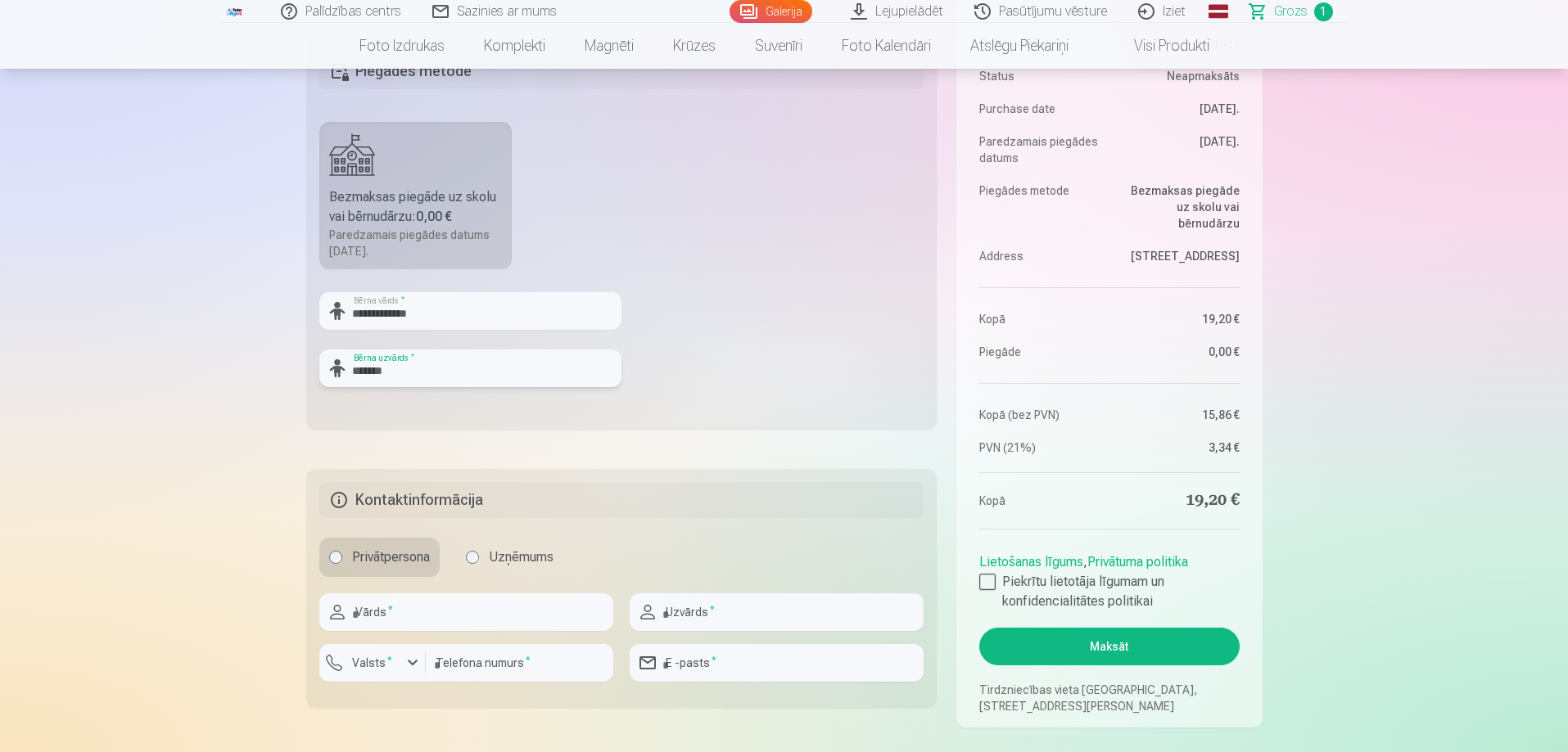
scroll to position [573, 0]
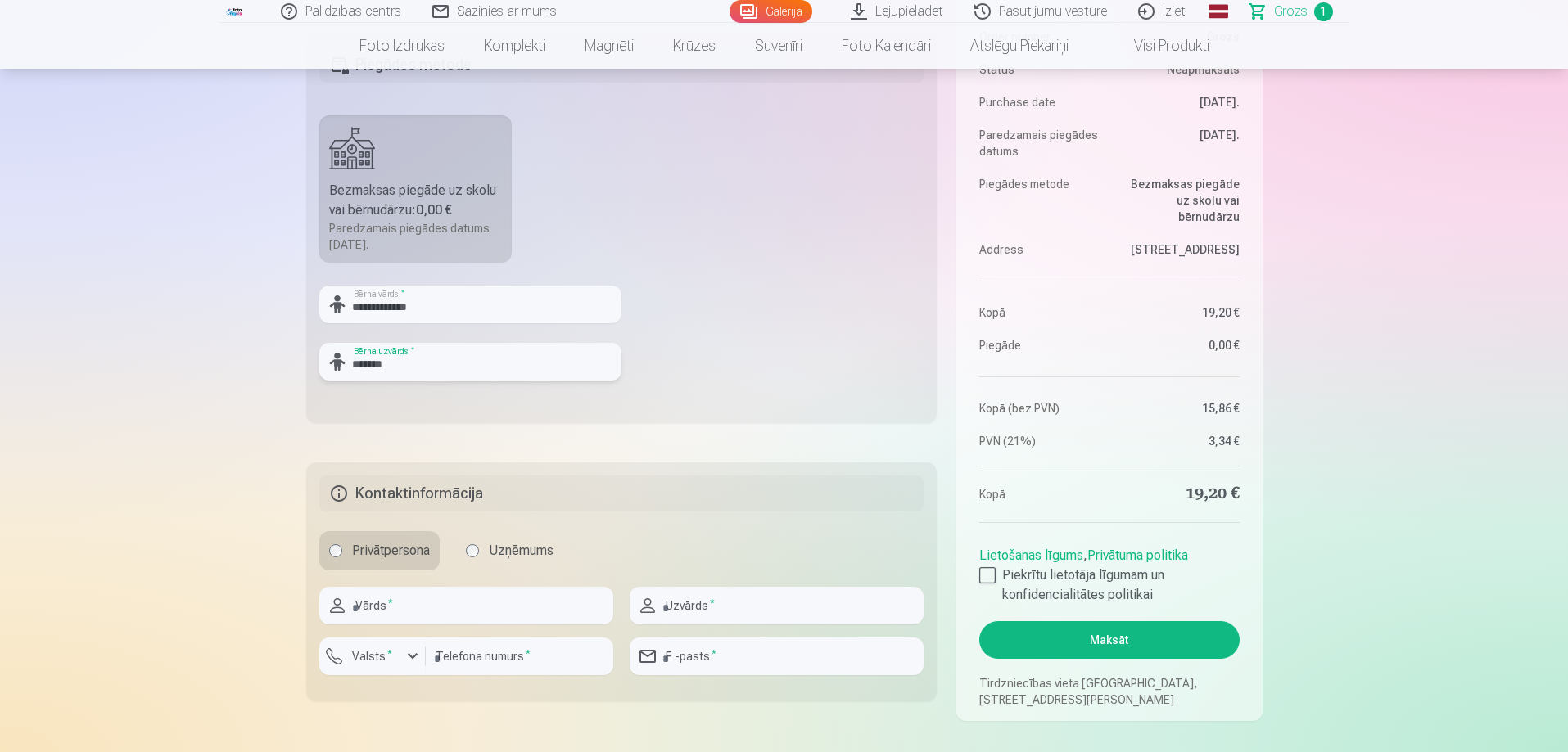
type input "*******"
click at [538, 621] on input "text" at bounding box center [466, 605] width 294 height 37
type input "*****"
type input "*******"
type input "********"
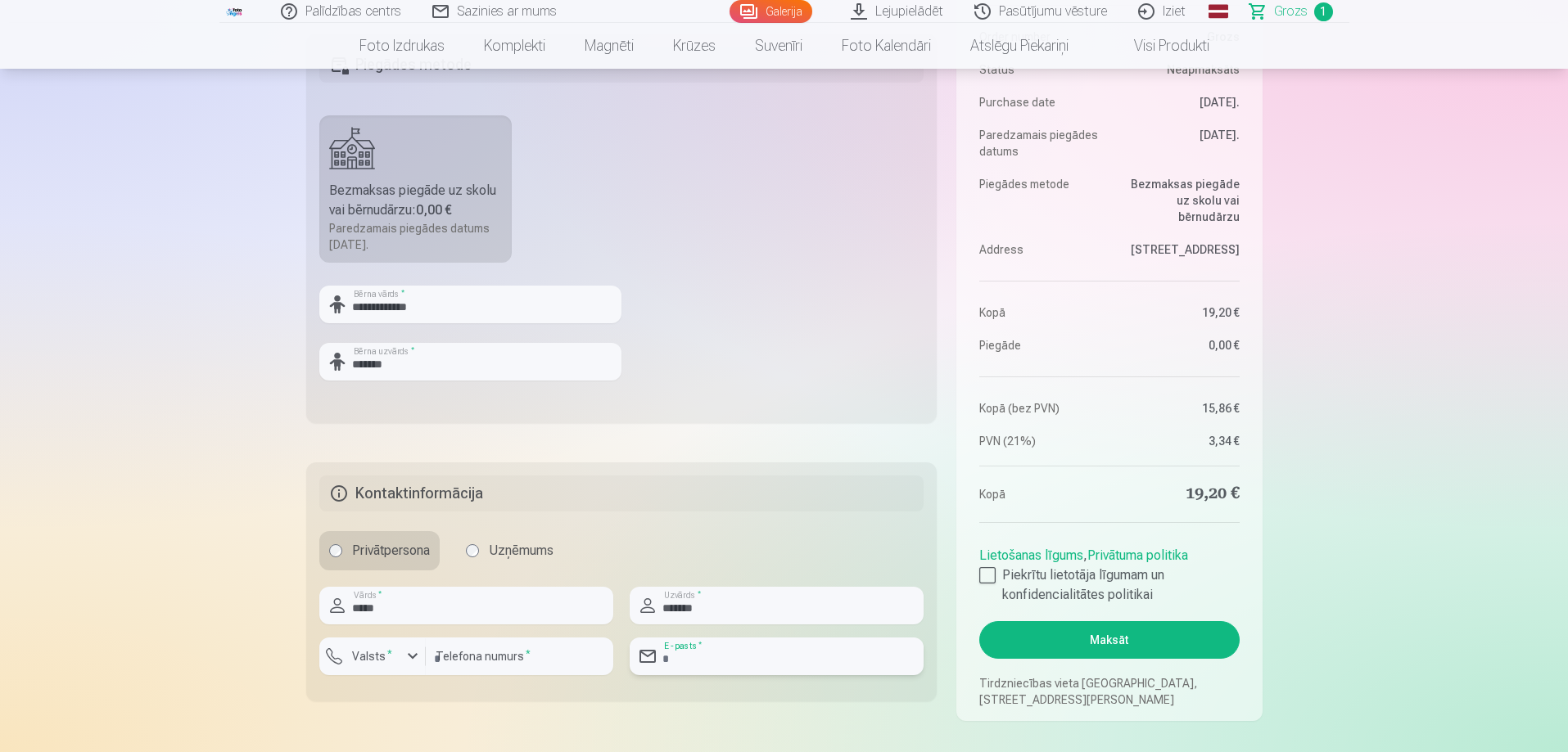
type input "**********"
click at [990, 574] on div at bounding box center [986, 575] width 16 height 16
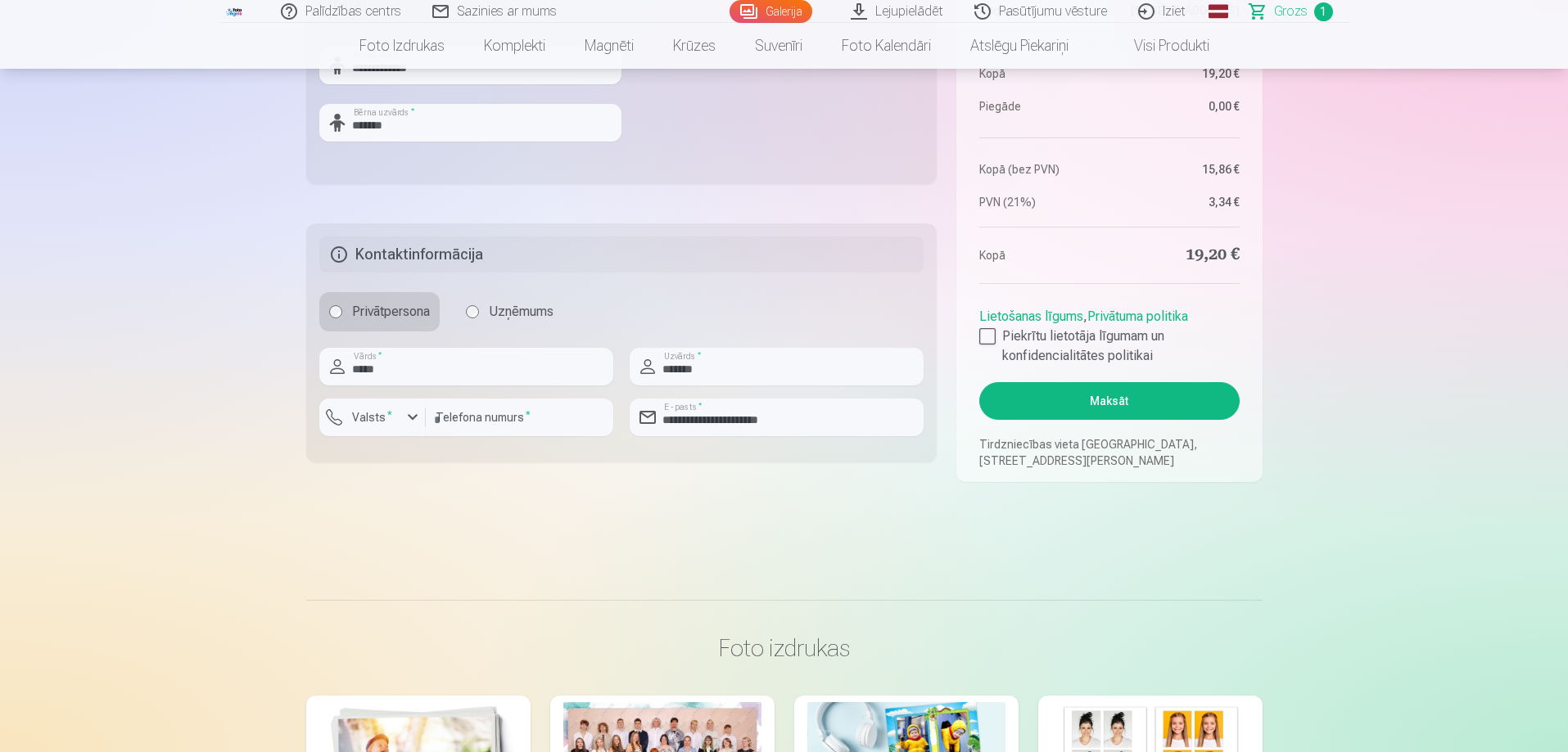
scroll to position [818, 0]
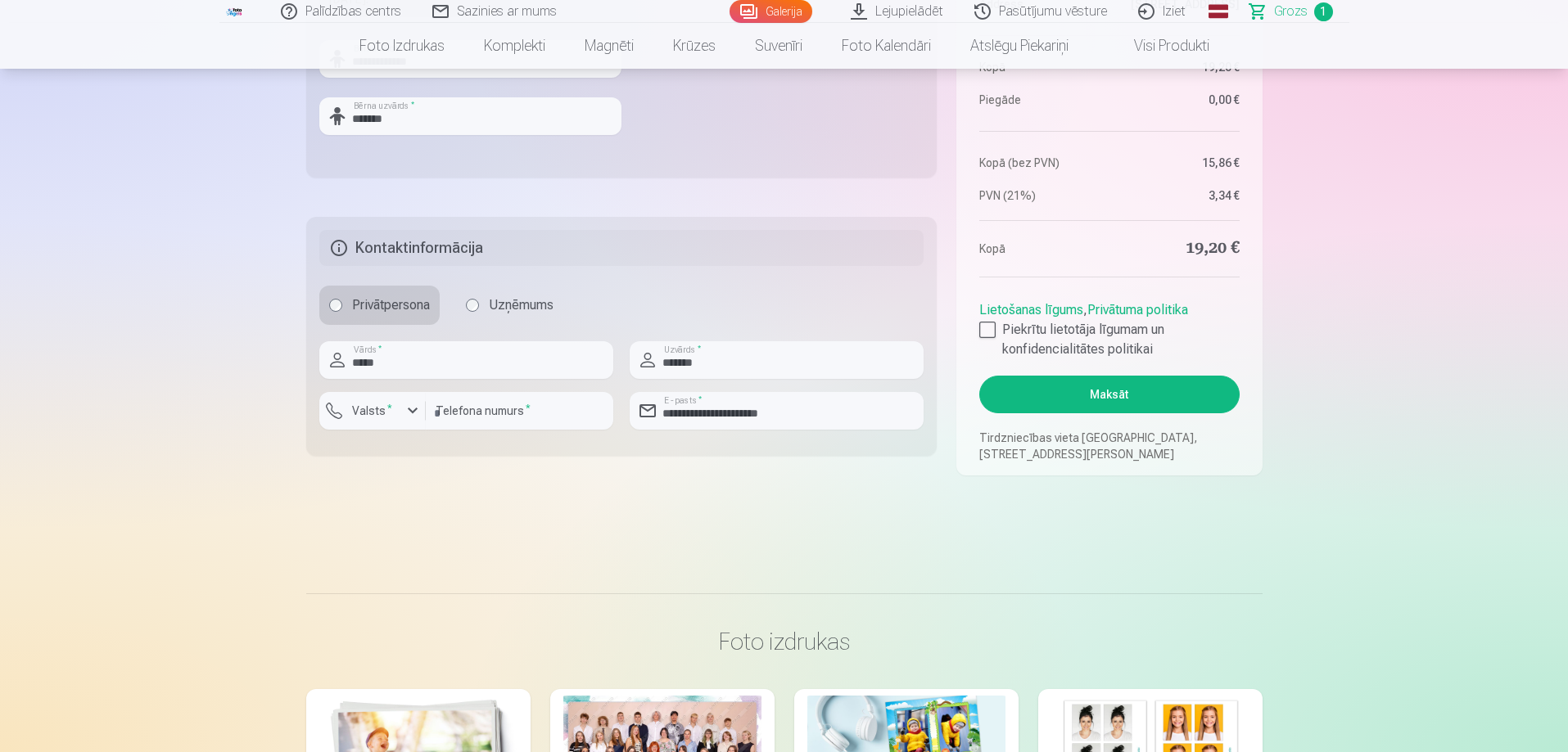
click at [1088, 390] on button "Maksāt" at bounding box center [1109, 395] width 260 height 37
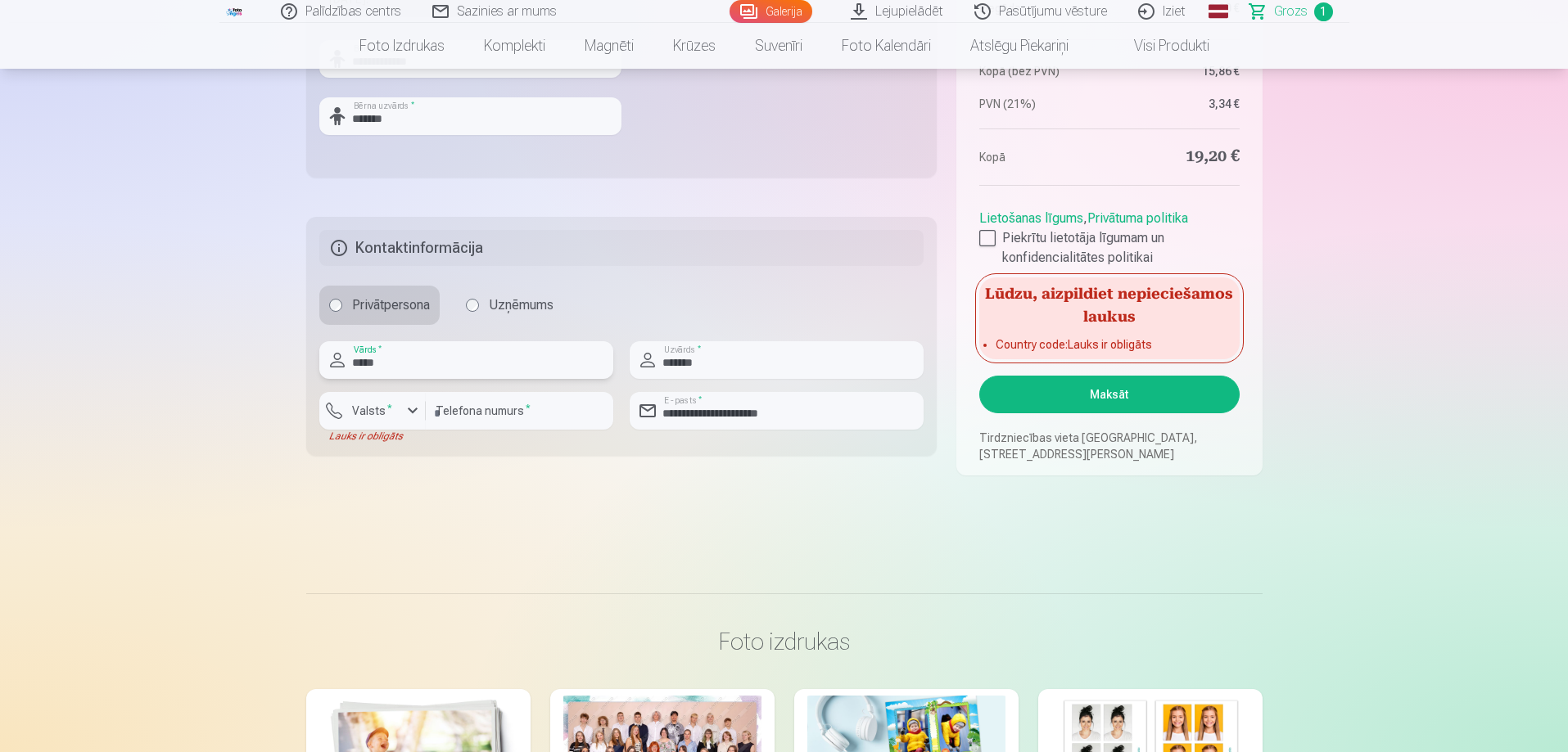
click at [498, 362] on input "*****" at bounding box center [466, 360] width 294 height 37
click at [523, 365] on input "*****" at bounding box center [466, 360] width 294 height 37
click at [810, 414] on input "**********" at bounding box center [777, 411] width 294 height 37
click at [568, 415] on input "********" at bounding box center [519, 411] width 188 height 37
click at [412, 412] on div "button" at bounding box center [412, 411] width 20 height 20
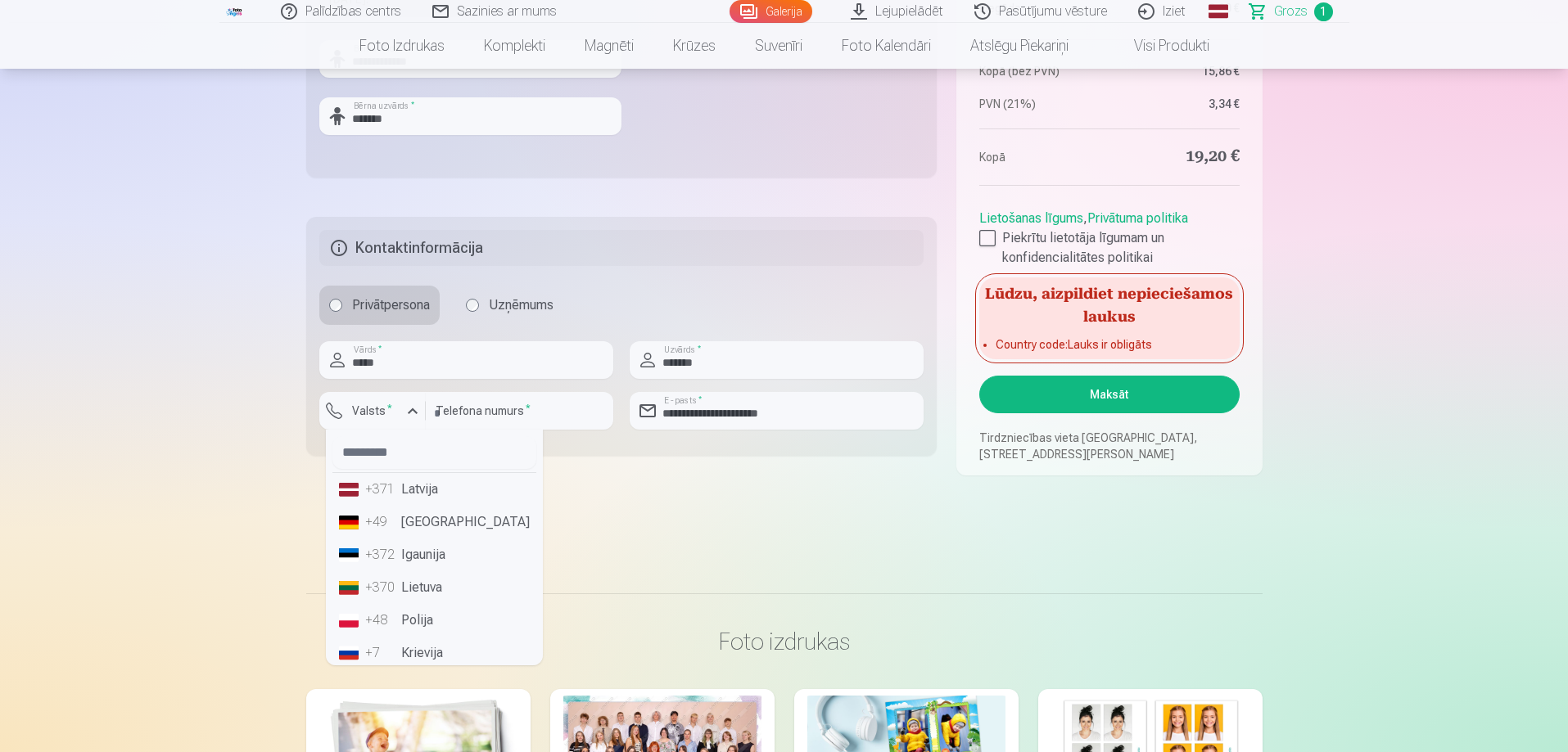
click at [421, 492] on li "+371 Latvija" at bounding box center [435, 489] width 204 height 33
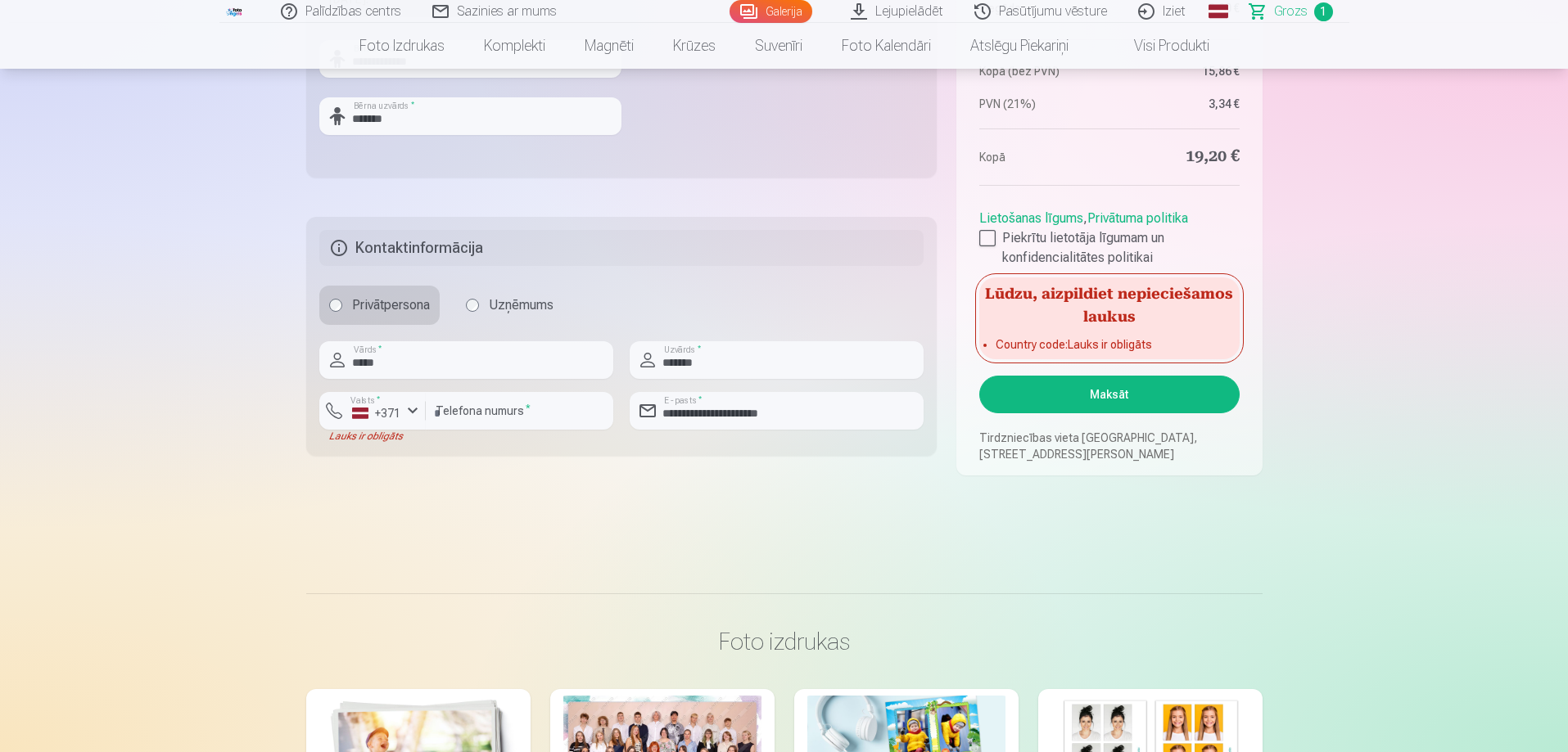
click at [1136, 401] on button "Maksāt" at bounding box center [1109, 395] width 260 height 37
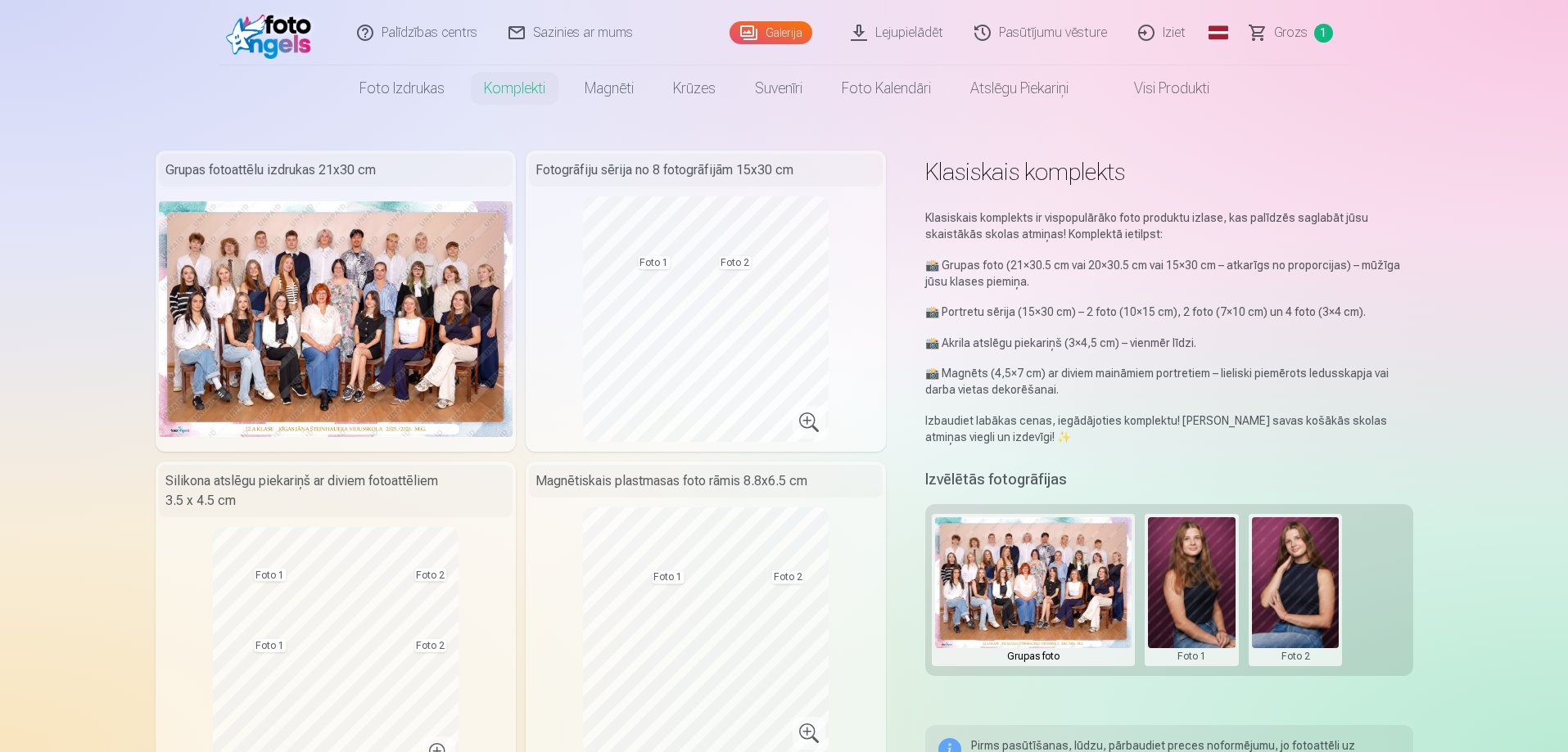
click at [1301, 31] on span "Grozs" at bounding box center [1291, 32] width 34 height 20
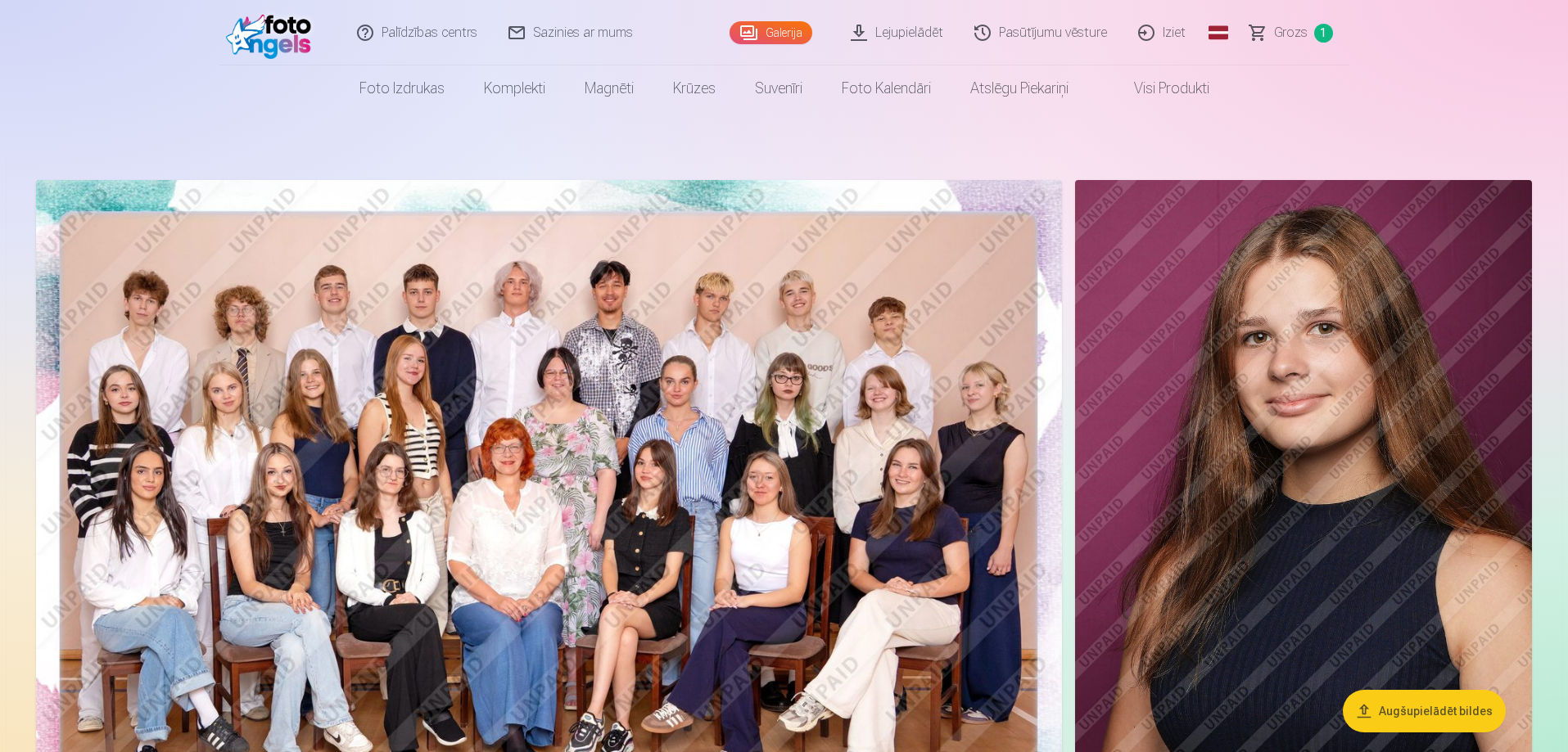
click at [573, 29] on link "Sazinies ar mums" at bounding box center [570, 32] width 155 height 65
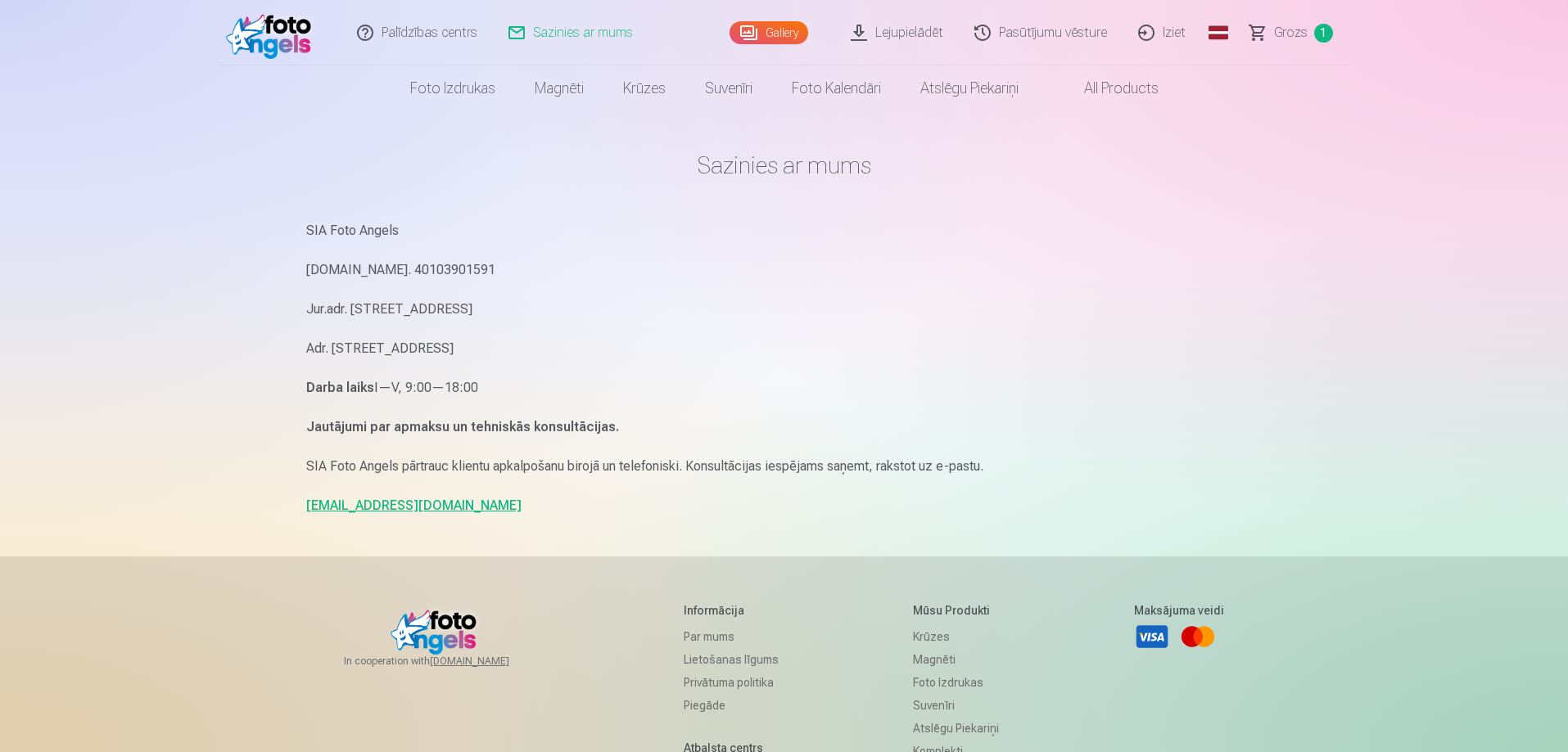
click at [391, 507] on link "info@fotoangels.lv" at bounding box center [414, 505] width 216 height 15
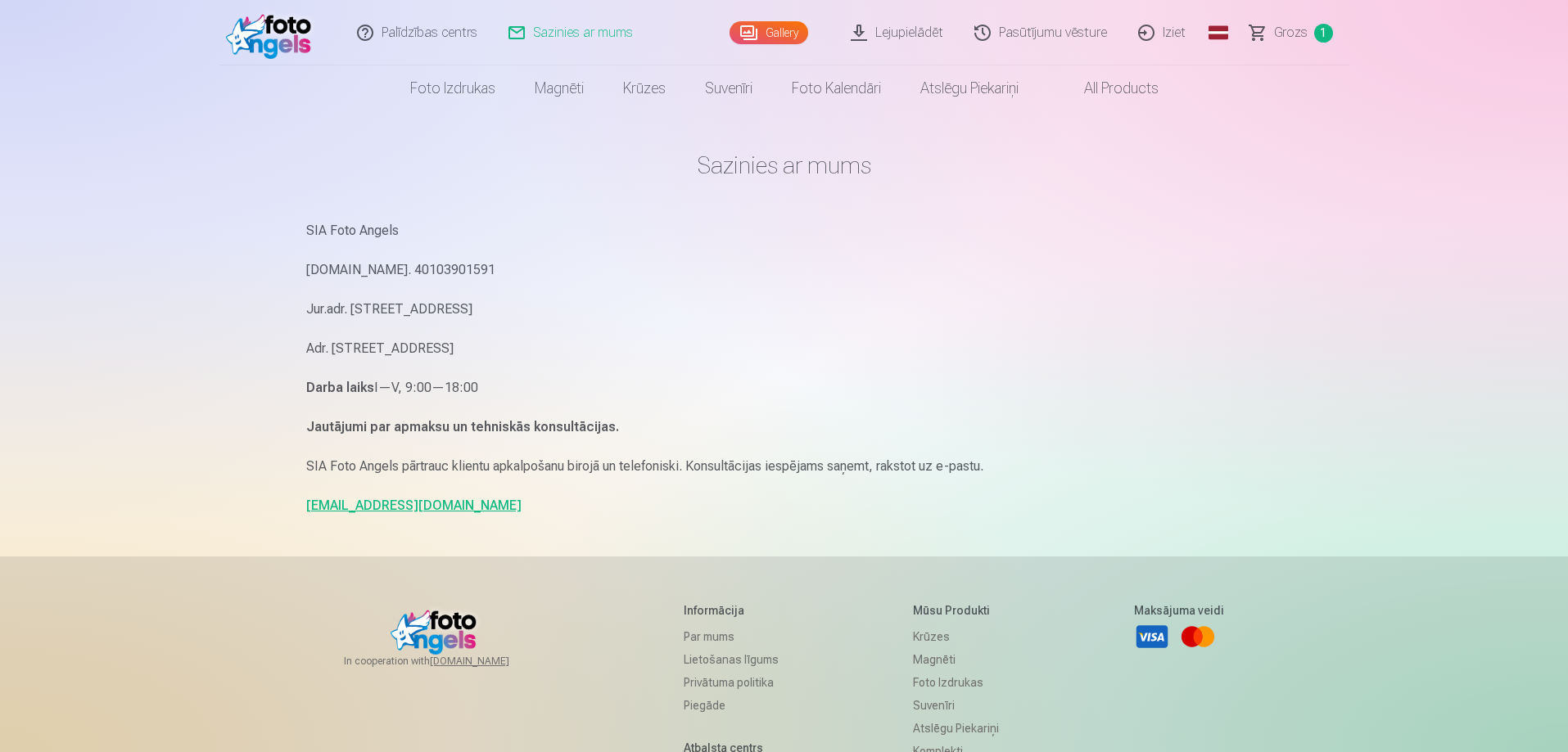
click at [391, 507] on link "info@fotoangels.lv" at bounding box center [414, 505] width 216 height 15
click at [381, 504] on link "info@fotoangels.lv" at bounding box center [414, 505] width 216 height 15
click at [382, 504] on link "[EMAIL_ADDRESS][DOMAIN_NAME]" at bounding box center [414, 505] width 216 height 15
click at [588, 36] on link "Sazinies ar mums" at bounding box center [570, 32] width 155 height 65
click at [830, 166] on h1 "Sazinies ar mums" at bounding box center [784, 165] width 956 height 30
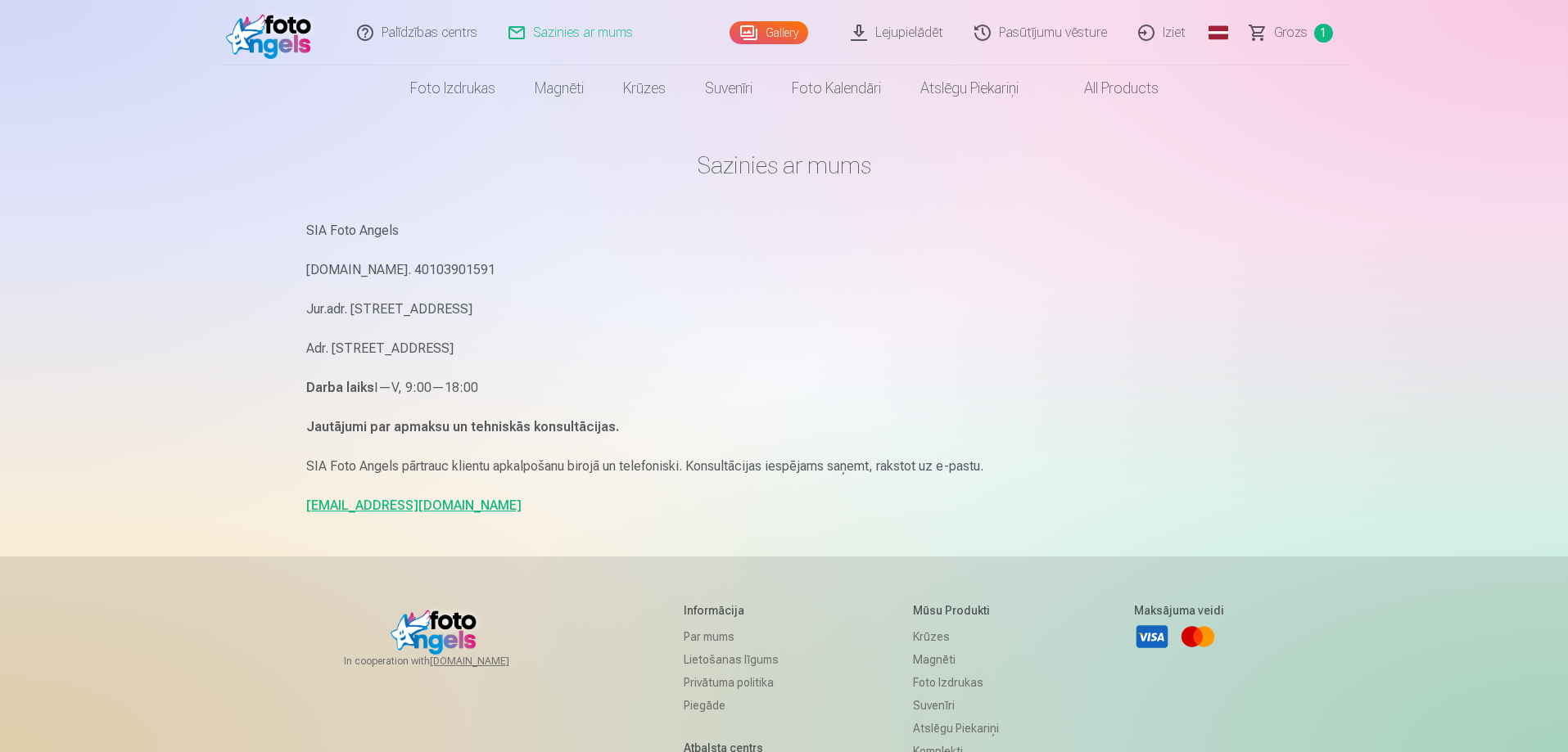
click at [830, 166] on h1 "Sazinies ar mums" at bounding box center [784, 165] width 956 height 30
click at [834, 166] on h1 "Sazinies ar mums" at bounding box center [784, 165] width 956 height 30
click at [820, 169] on h1 "Sazinies ar mums" at bounding box center [784, 165] width 956 height 30
click at [819, 169] on h1 "Sazinies ar mums" at bounding box center [784, 165] width 956 height 30
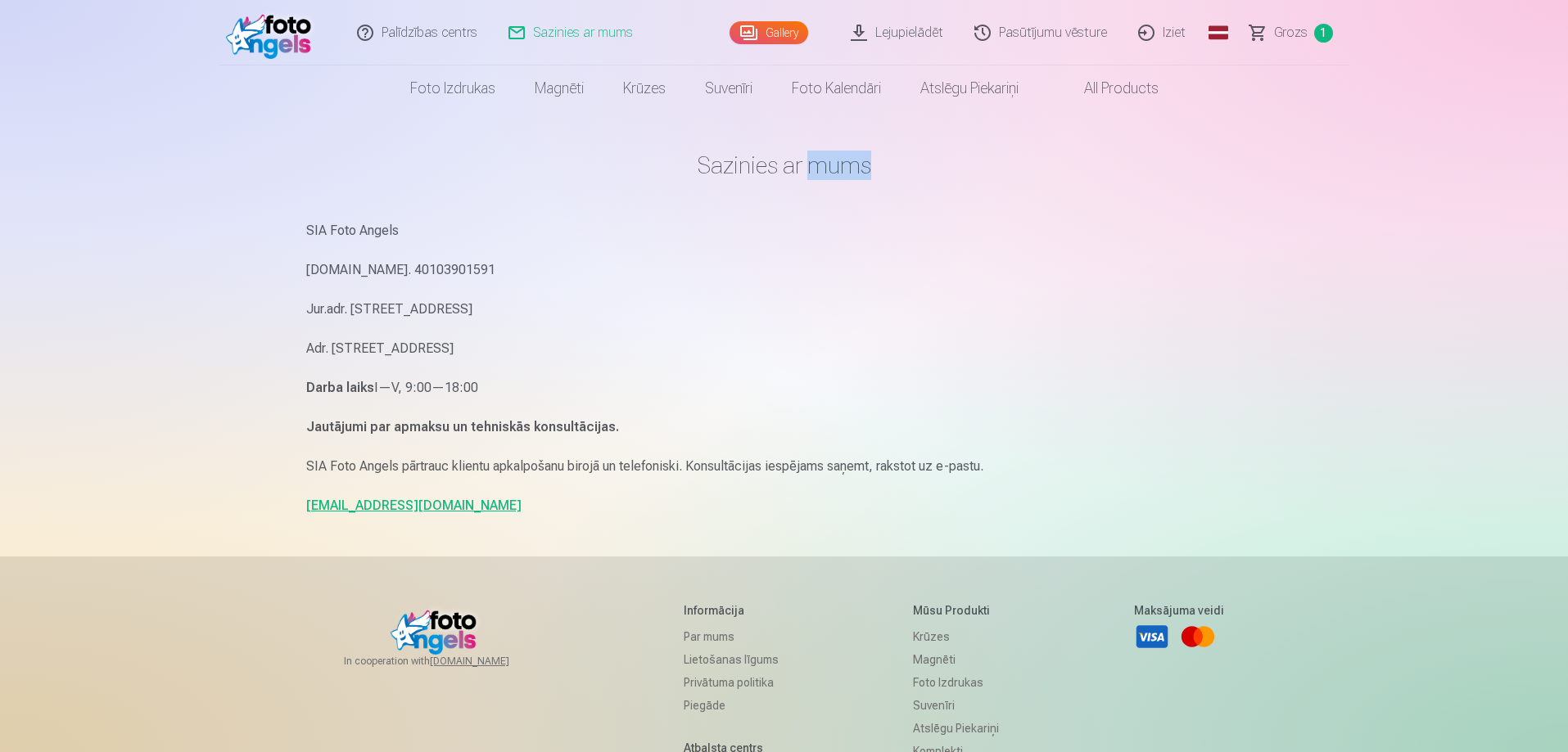
click at [818, 169] on h1 "Sazinies ar mums" at bounding box center [784, 165] width 956 height 30
drag, startPoint x: 677, startPoint y: 230, endPoint x: 551, endPoint y: 314, distance: 151.4
click at [675, 231] on p "SIA Foto Angels" at bounding box center [784, 230] width 956 height 23
click at [320, 502] on link "[EMAIL_ADDRESS][DOMAIN_NAME]" at bounding box center [414, 505] width 216 height 15
drag, startPoint x: 296, startPoint y: 498, endPoint x: 458, endPoint y: 501, distance: 162.0
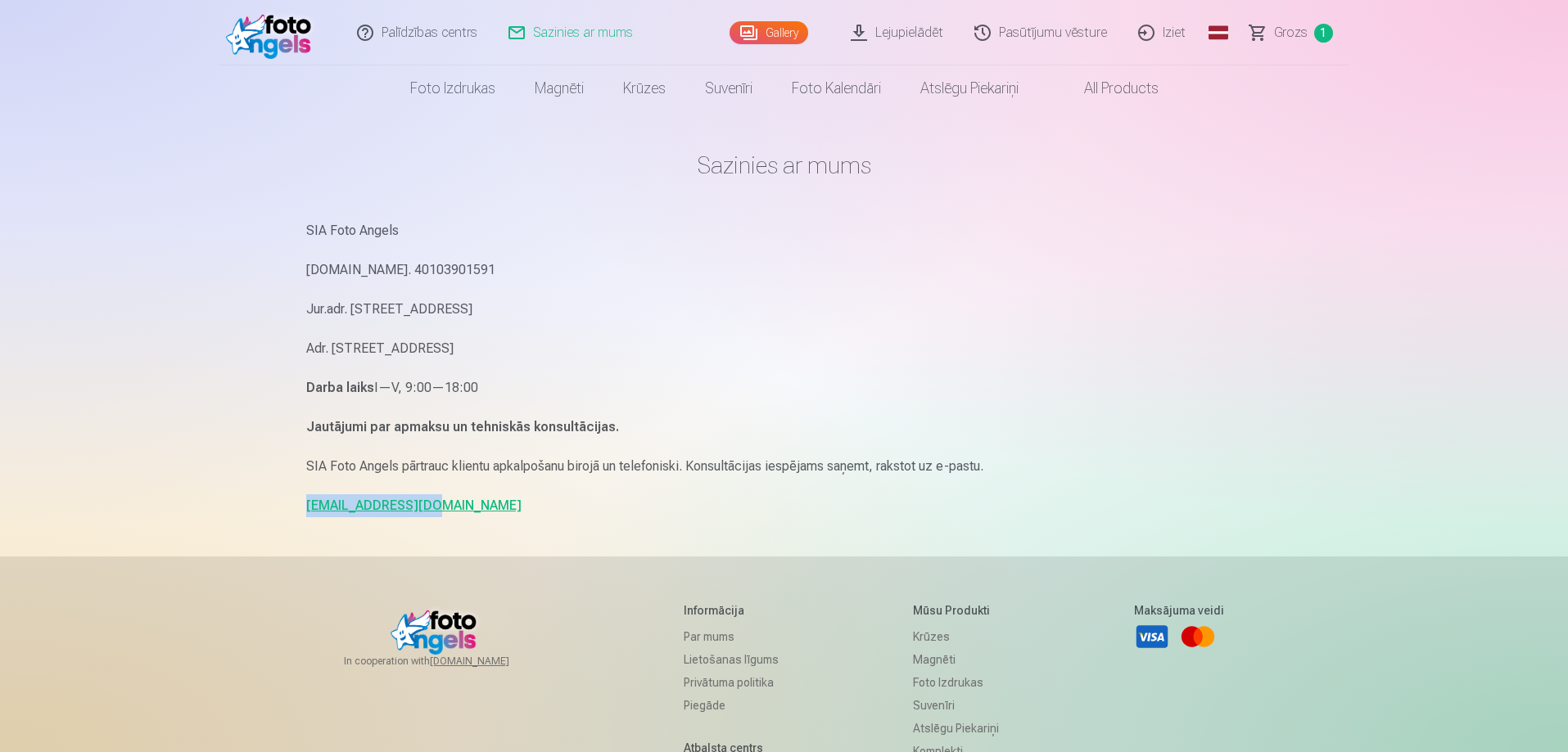
click at [458, 501] on div "Sazinies ar mums SIA Foto Angels [DOMAIN_NAME]. 40103901591 Jur.adr. [STREET_AD…" at bounding box center [784, 503] width 982 height 1007
copy link "[EMAIL_ADDRESS][DOMAIN_NAME]"
